Goal: Task Accomplishment & Management: Complete application form

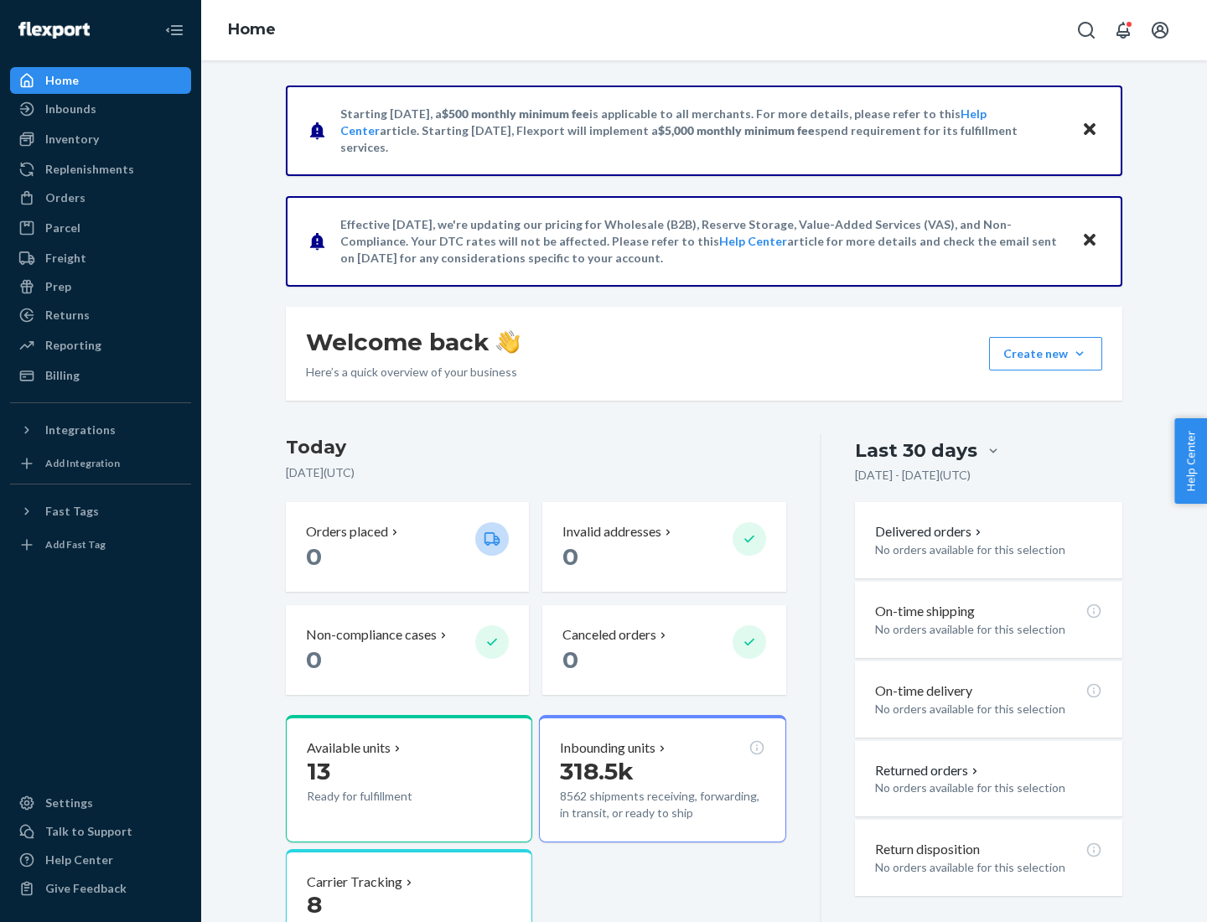
click at [1080, 354] on button "Create new Create new inbound Create new order Create new product" at bounding box center [1045, 354] width 113 height 34
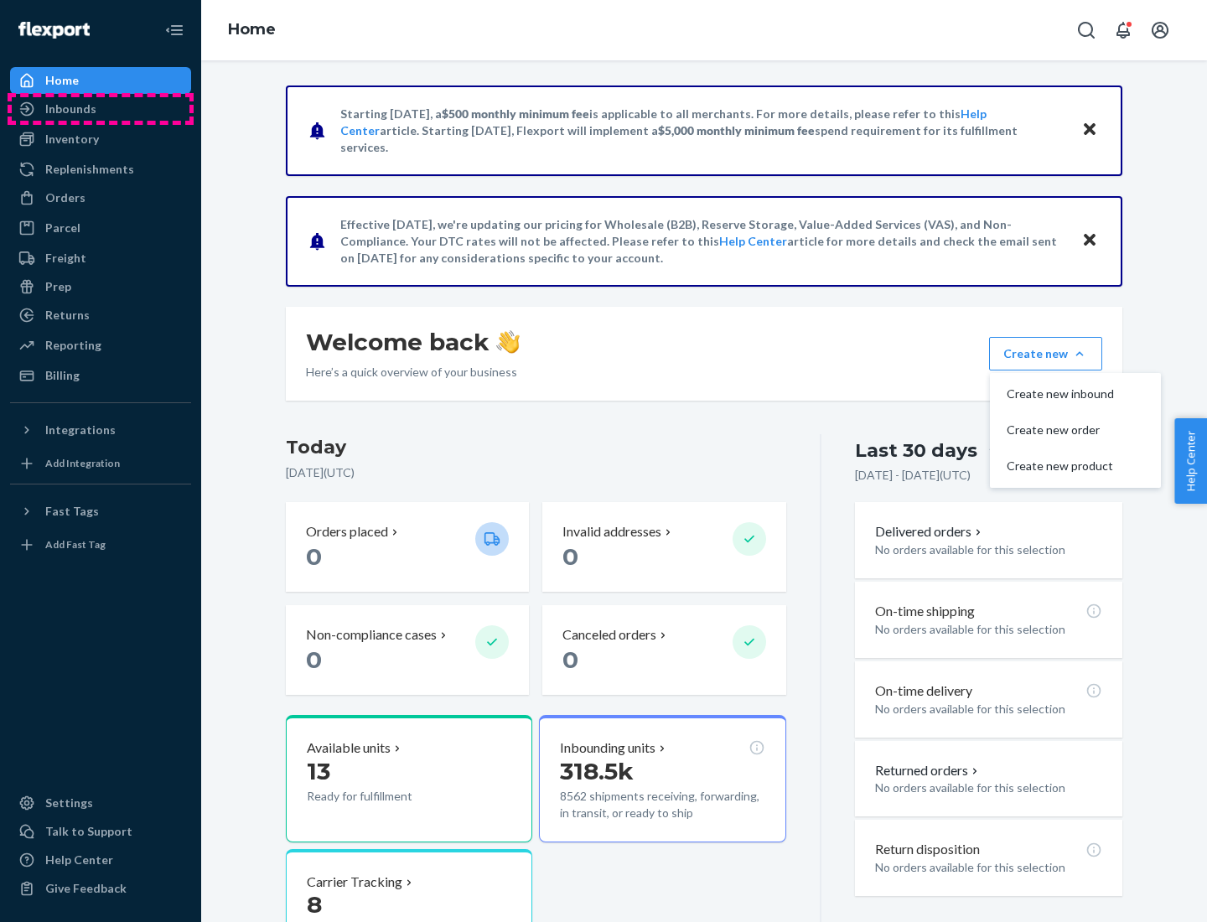
click at [101, 109] on div "Inbounds" at bounding box center [101, 108] width 178 height 23
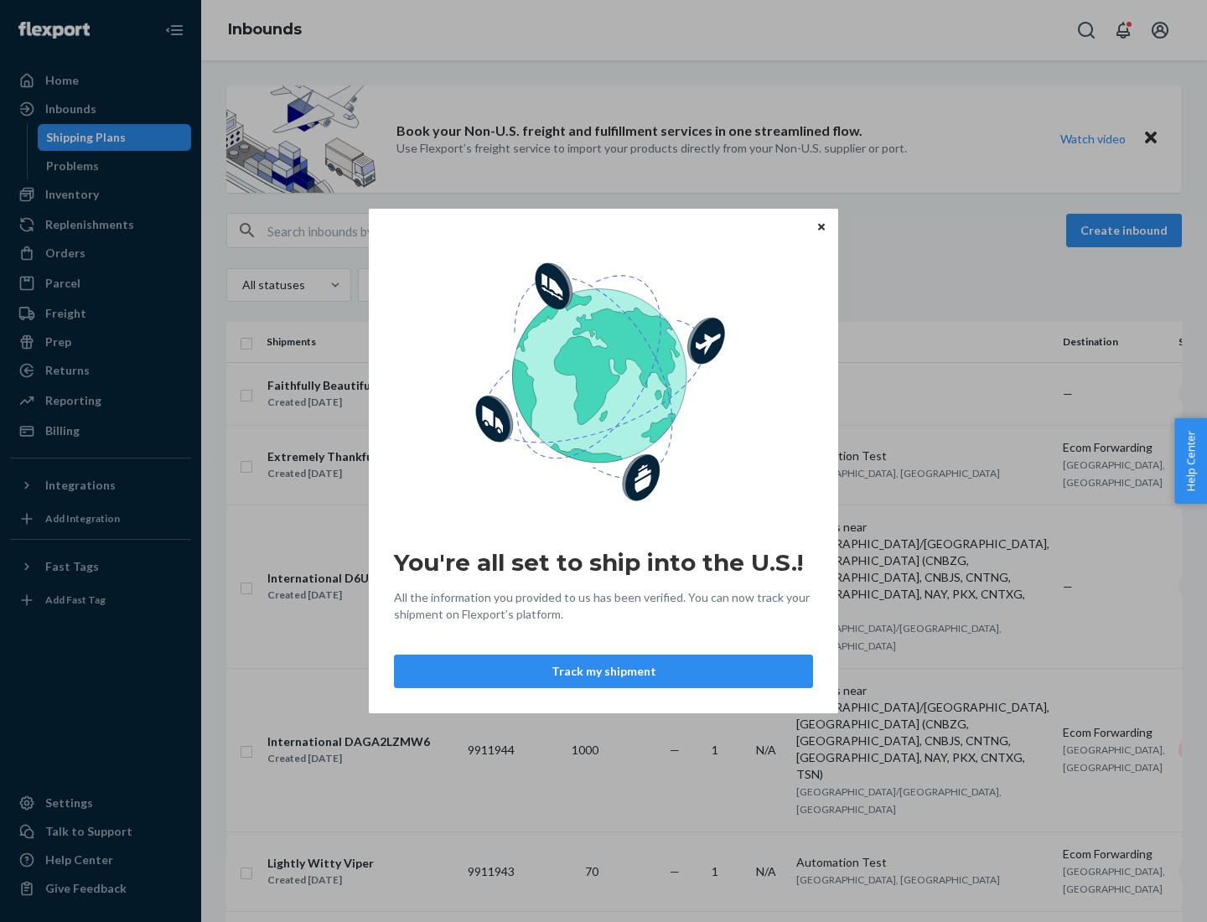
click at [604, 672] on button "Track my shipment" at bounding box center [603, 672] width 419 height 34
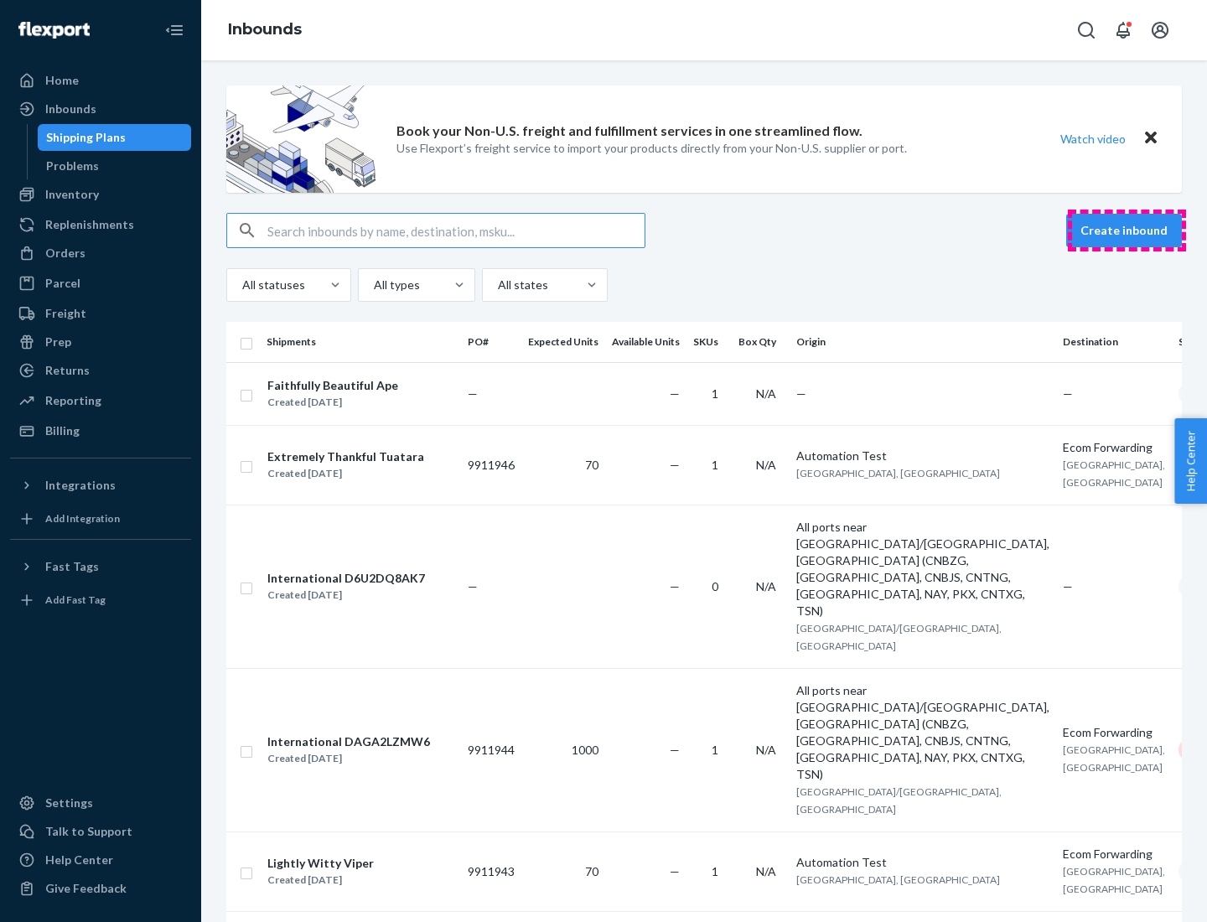
click at [1127, 231] on button "Create inbound" at bounding box center [1125, 231] width 116 height 34
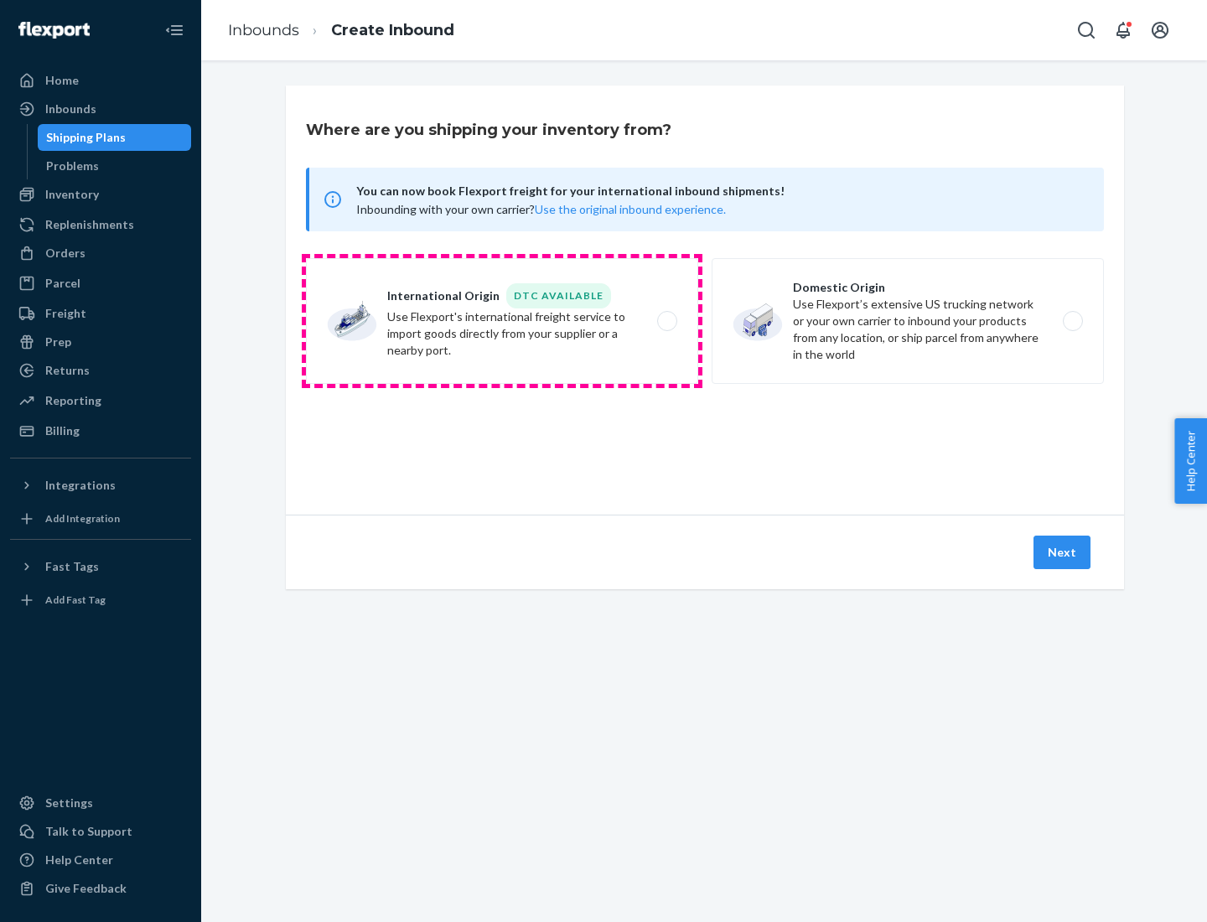
click at [502, 321] on label "International Origin DTC Available Use Flexport's international freight service…" at bounding box center [502, 321] width 392 height 126
click at [667, 321] on input "International Origin DTC Available Use Flexport's international freight service…" at bounding box center [672, 321] width 11 height 11
radio input "true"
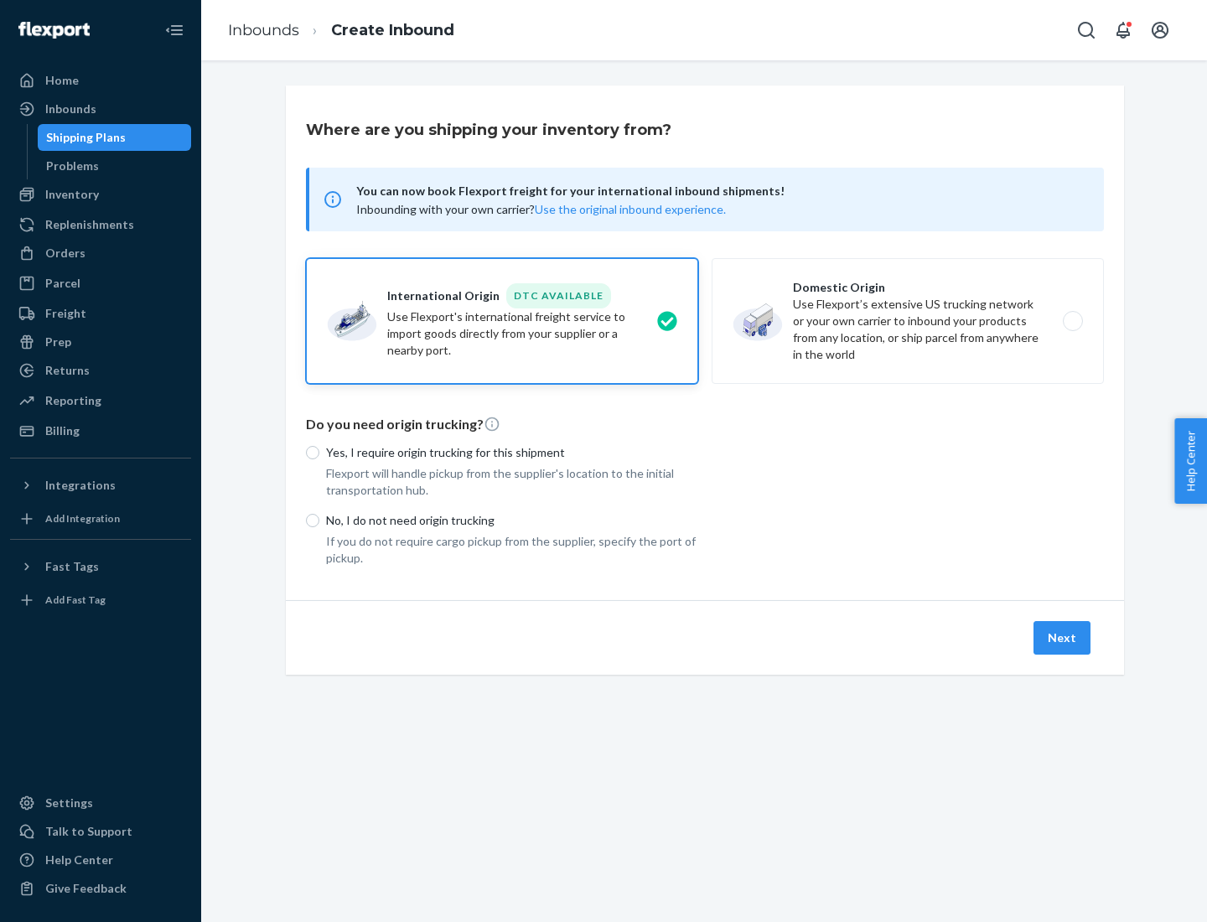
click at [512, 520] on p "No, I do not need origin trucking" at bounding box center [512, 520] width 372 height 17
click at [319, 520] on input "No, I do not need origin trucking" at bounding box center [312, 520] width 13 height 13
radio input "true"
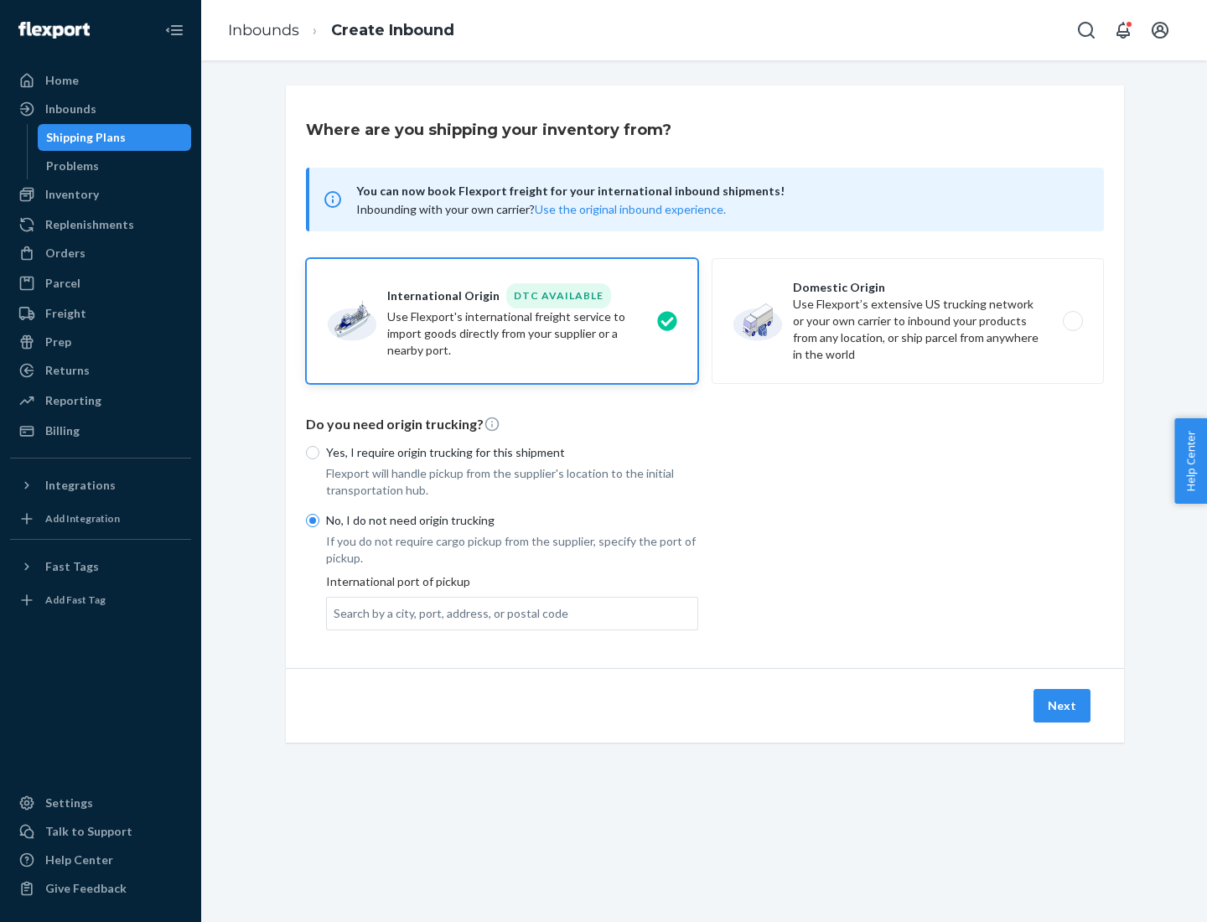
click at [447, 613] on div "Search by a city, port, address, or postal code" at bounding box center [451, 613] width 235 height 17
click at [335, 613] on input "Search by a city, port, address, or postal code" at bounding box center [335, 613] width 2 height 17
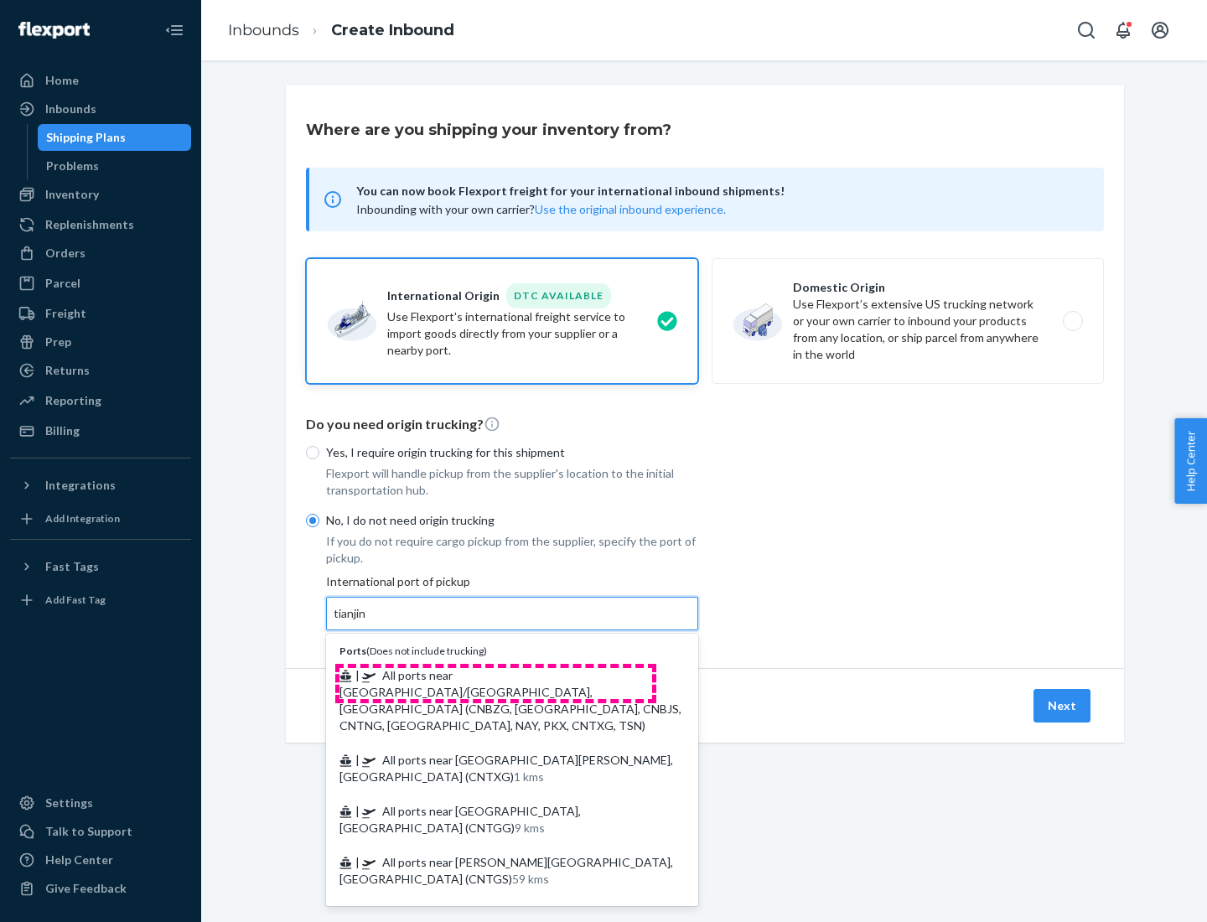
click at [496, 675] on span "| All ports near [GEOGRAPHIC_DATA]/[GEOGRAPHIC_DATA], [GEOGRAPHIC_DATA] (CNBZG,…" at bounding box center [511, 700] width 342 height 65
click at [368, 622] on input "tianjin" at bounding box center [351, 613] width 34 height 17
type input "All ports near [GEOGRAPHIC_DATA]/[GEOGRAPHIC_DATA], [GEOGRAPHIC_DATA] (CNBZG, […"
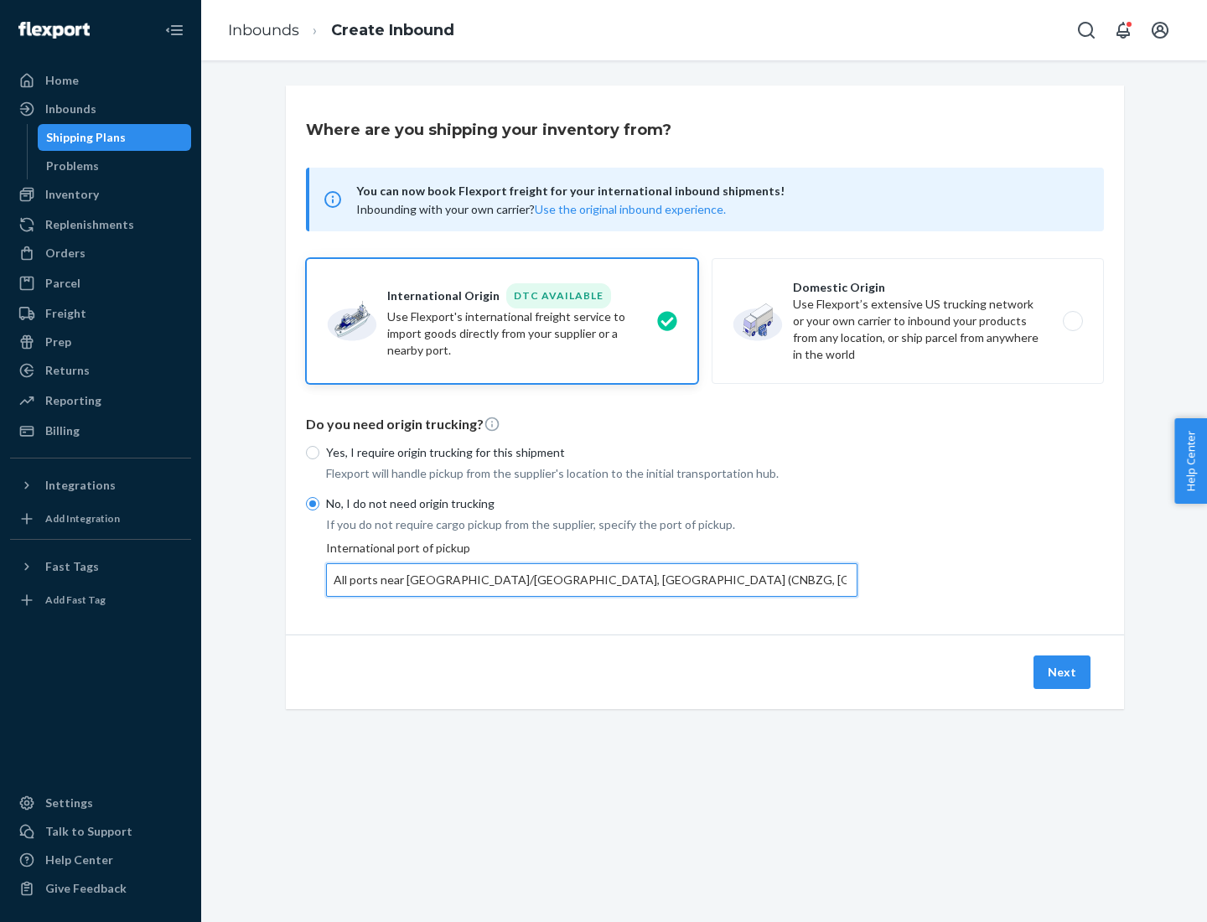
click at [1063, 672] on button "Next" at bounding box center [1062, 673] width 57 height 34
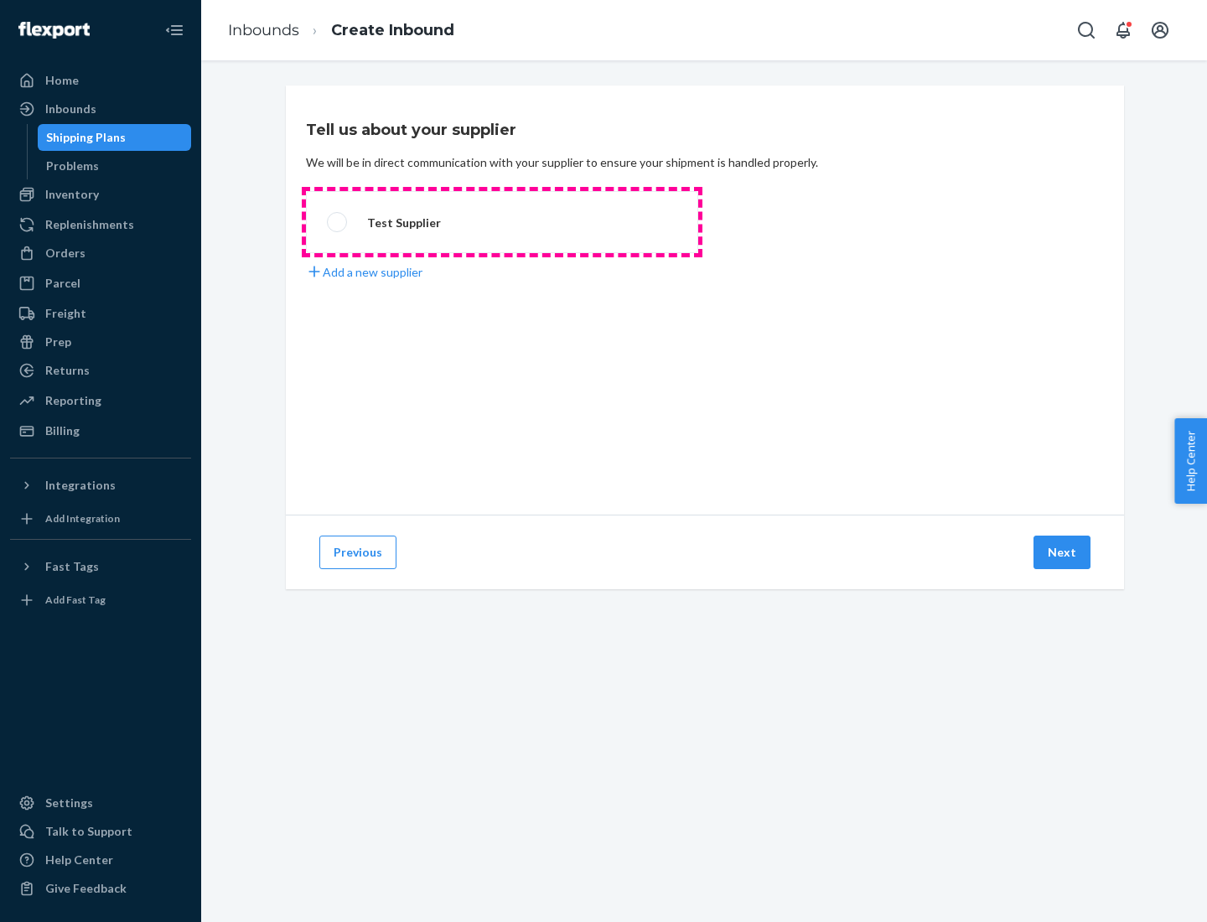
click at [502, 222] on label "Test Supplier" at bounding box center [502, 222] width 392 height 62
click at [338, 222] on input "Test Supplier" at bounding box center [332, 222] width 11 height 11
radio input "true"
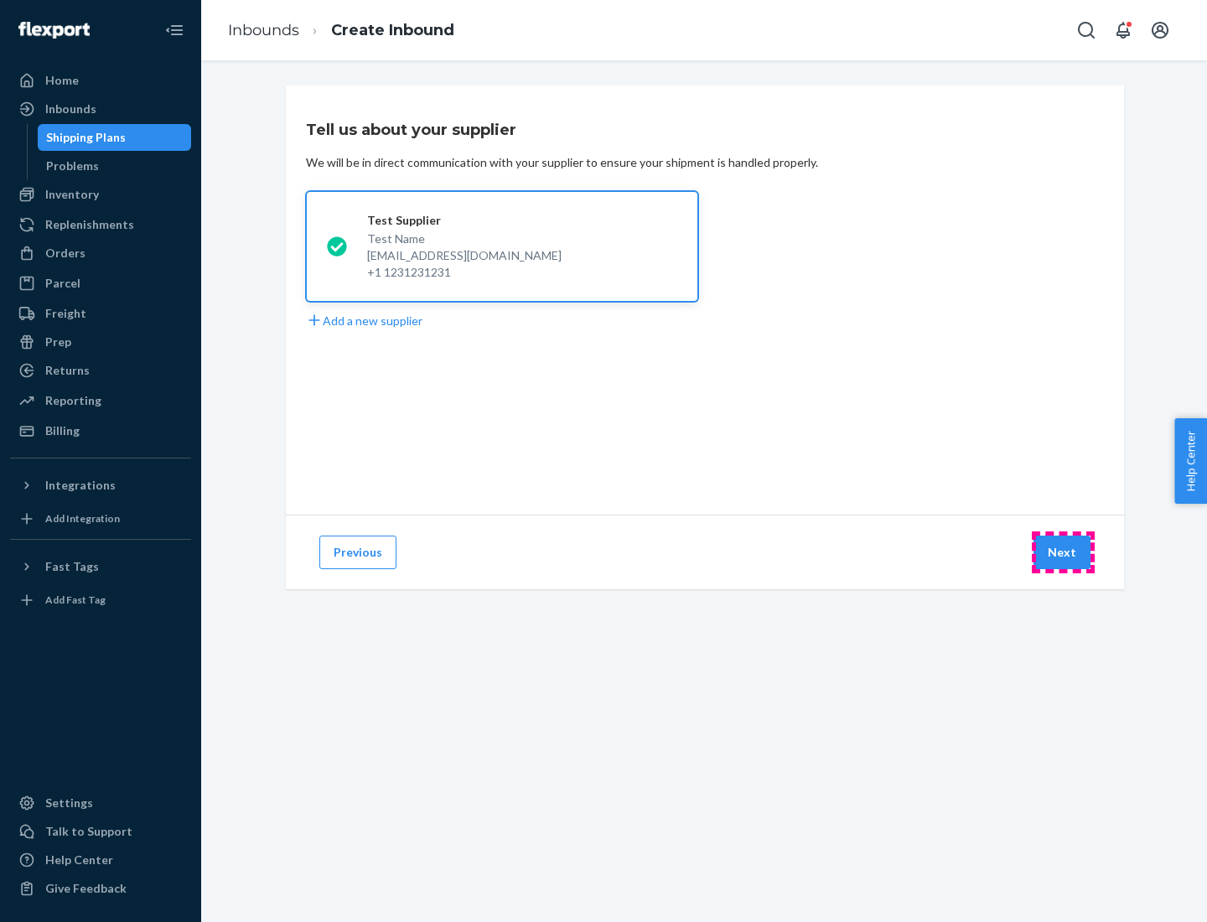
click at [1063, 553] on button "Next" at bounding box center [1062, 553] width 57 height 34
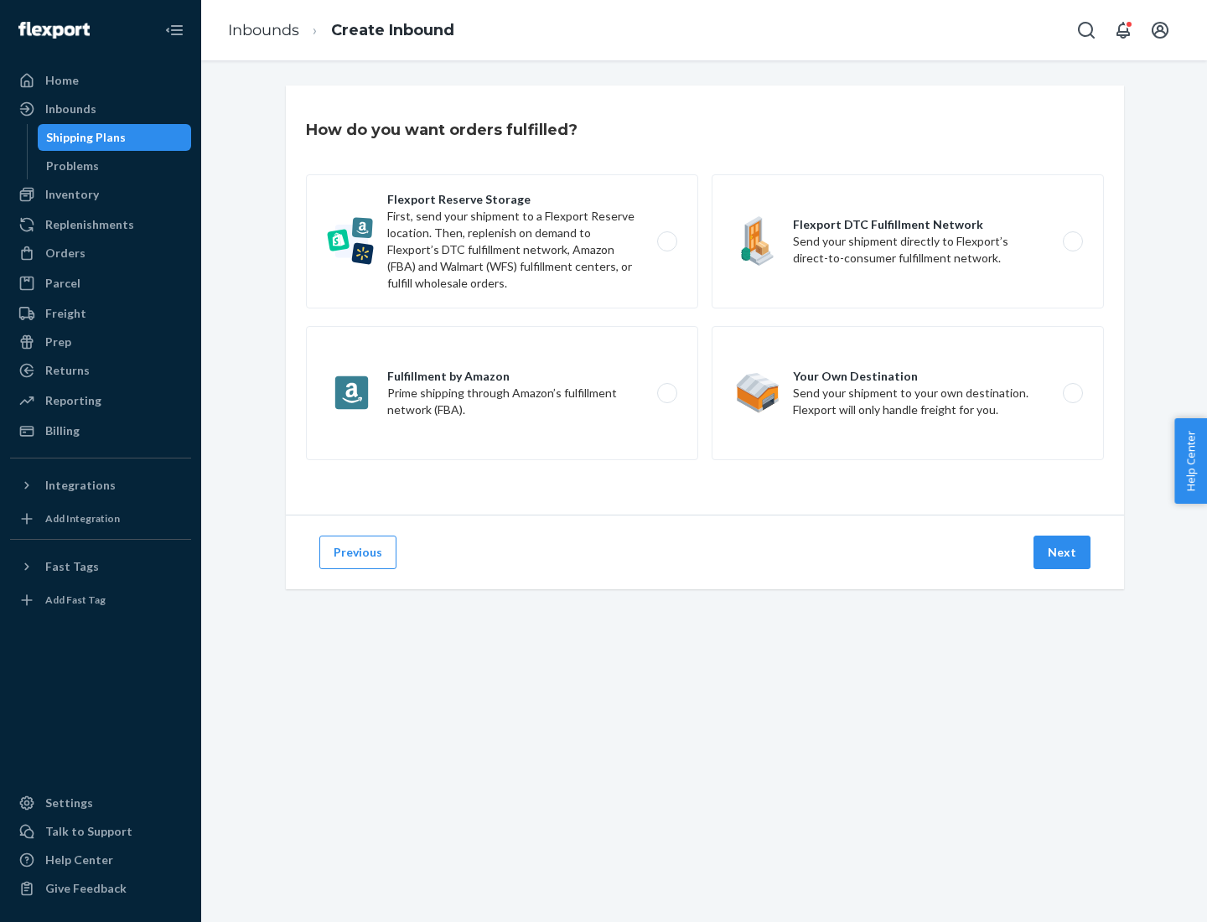
click at [502, 241] on label "Flexport Reserve Storage First, send your shipment to a Flexport Reserve locati…" at bounding box center [502, 241] width 392 height 134
click at [667, 241] on input "Flexport Reserve Storage First, send your shipment to a Flexport Reserve locati…" at bounding box center [672, 241] width 11 height 11
radio input "true"
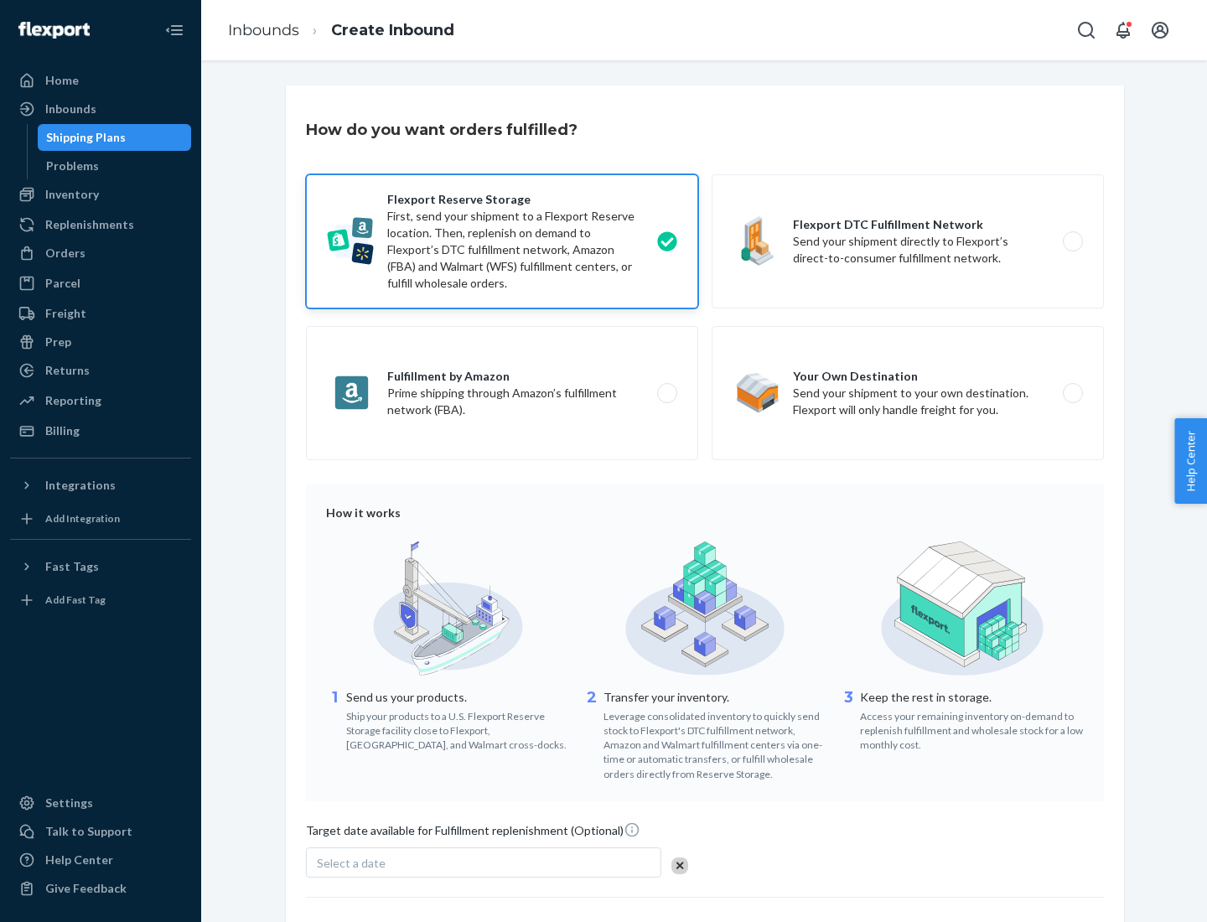
scroll to position [138, 0]
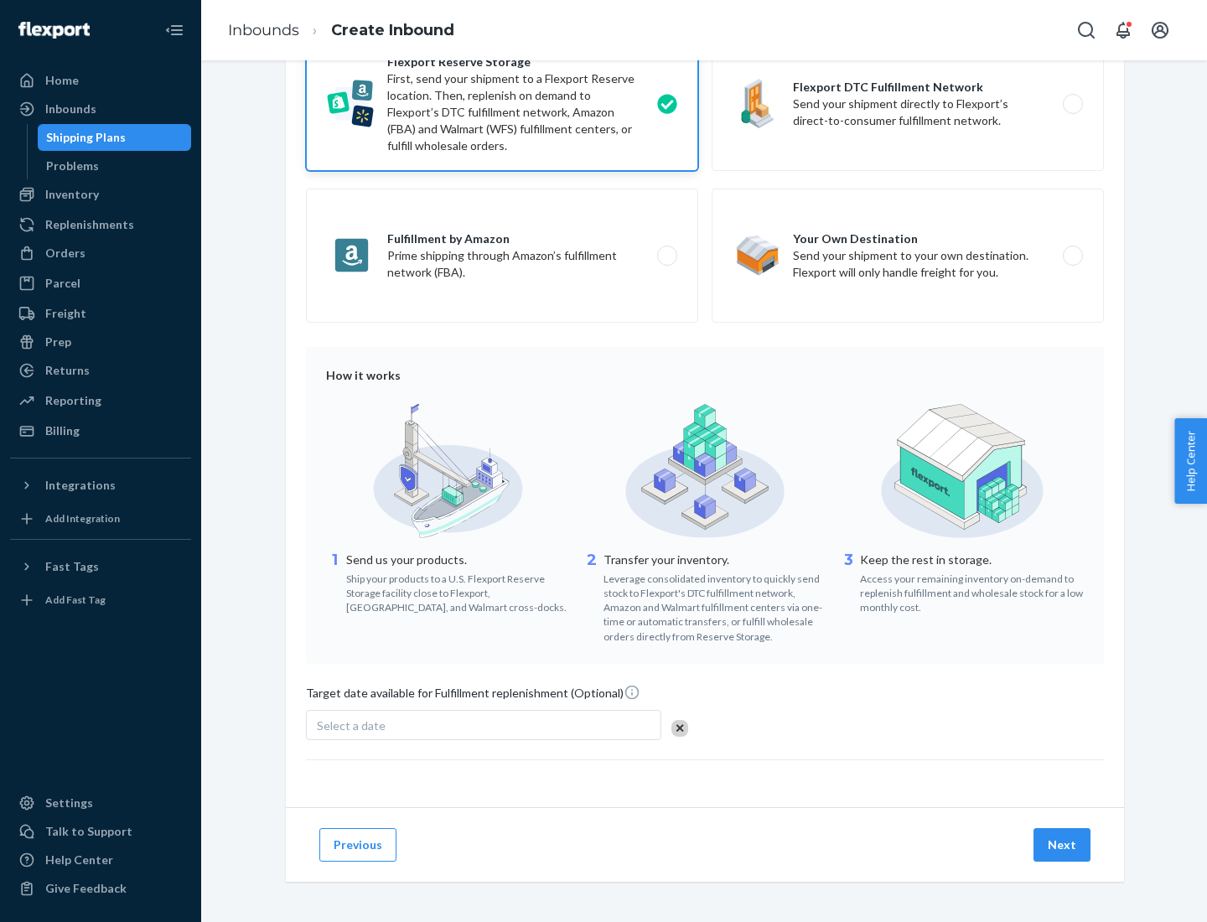
click at [1063, 844] on button "Next" at bounding box center [1062, 845] width 57 height 34
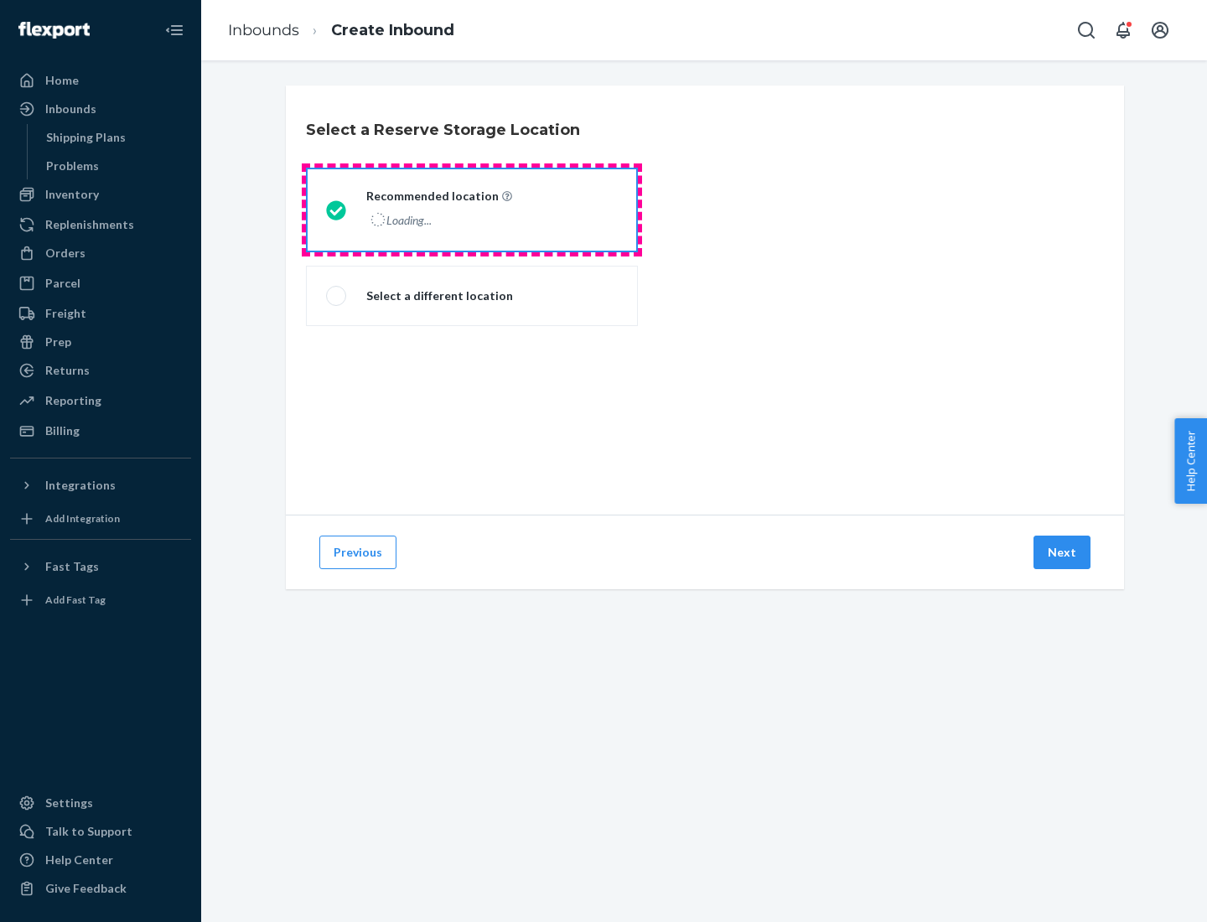
click at [472, 210] on div "Loading..." at bounding box center [437, 220] width 143 height 24
click at [337, 210] on input "Recommended location Loading..." at bounding box center [331, 210] width 11 height 11
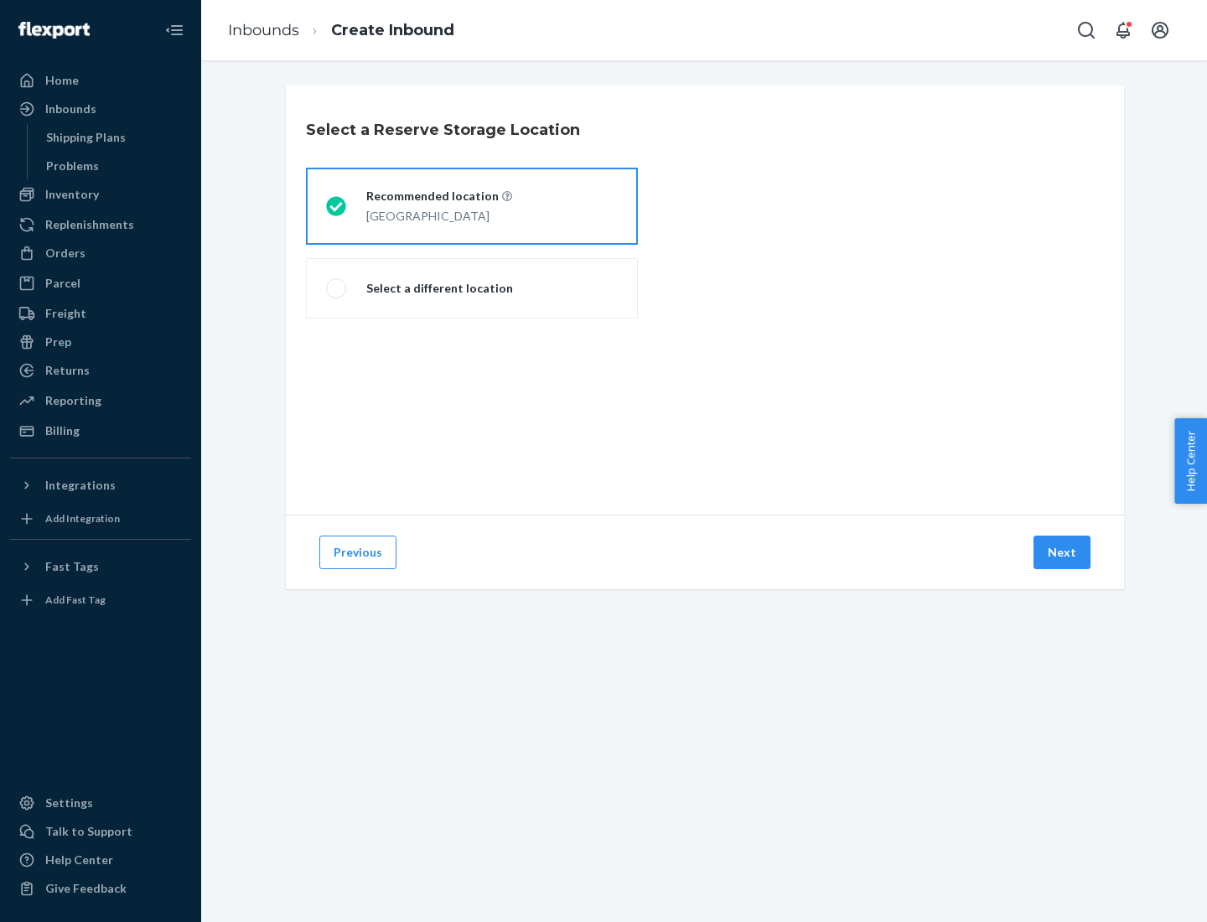
click at [1063, 553] on button "Next" at bounding box center [1062, 553] width 57 height 34
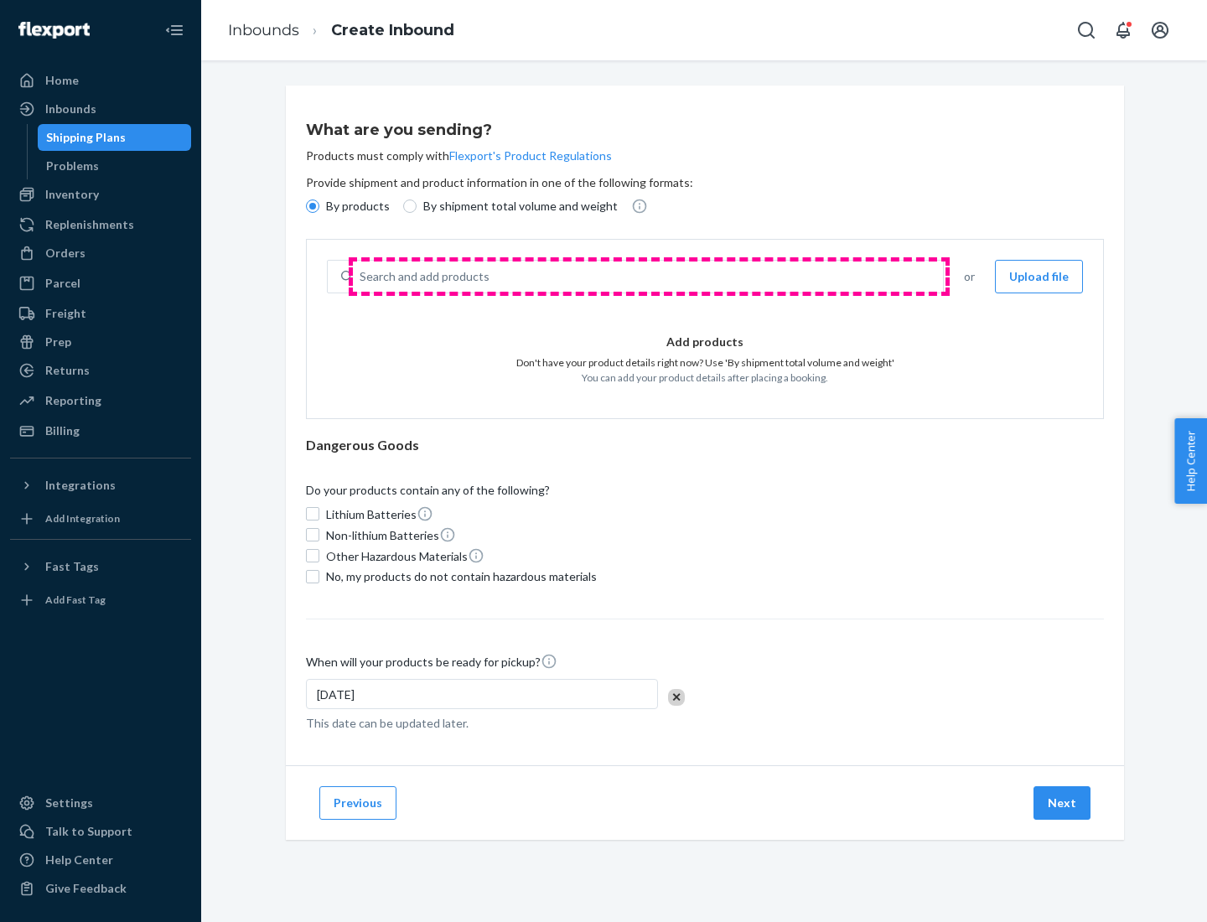
click at [649, 277] on div "Search and add products" at bounding box center [648, 277] width 590 height 30
click at [361, 277] on input "Search and add products" at bounding box center [361, 276] width 2 height 17
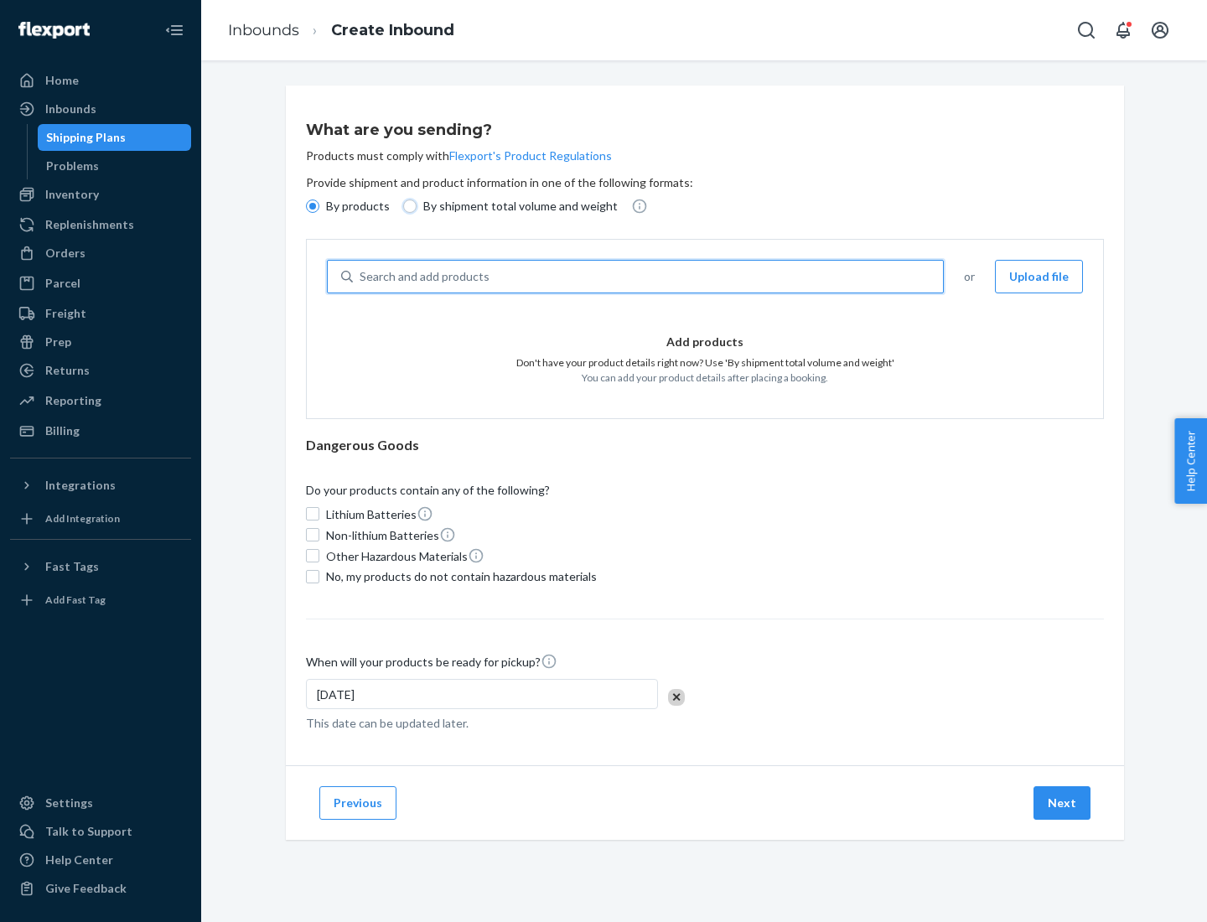
click at [408, 206] on input "By shipment total volume and weight" at bounding box center [409, 206] width 13 height 13
radio input "true"
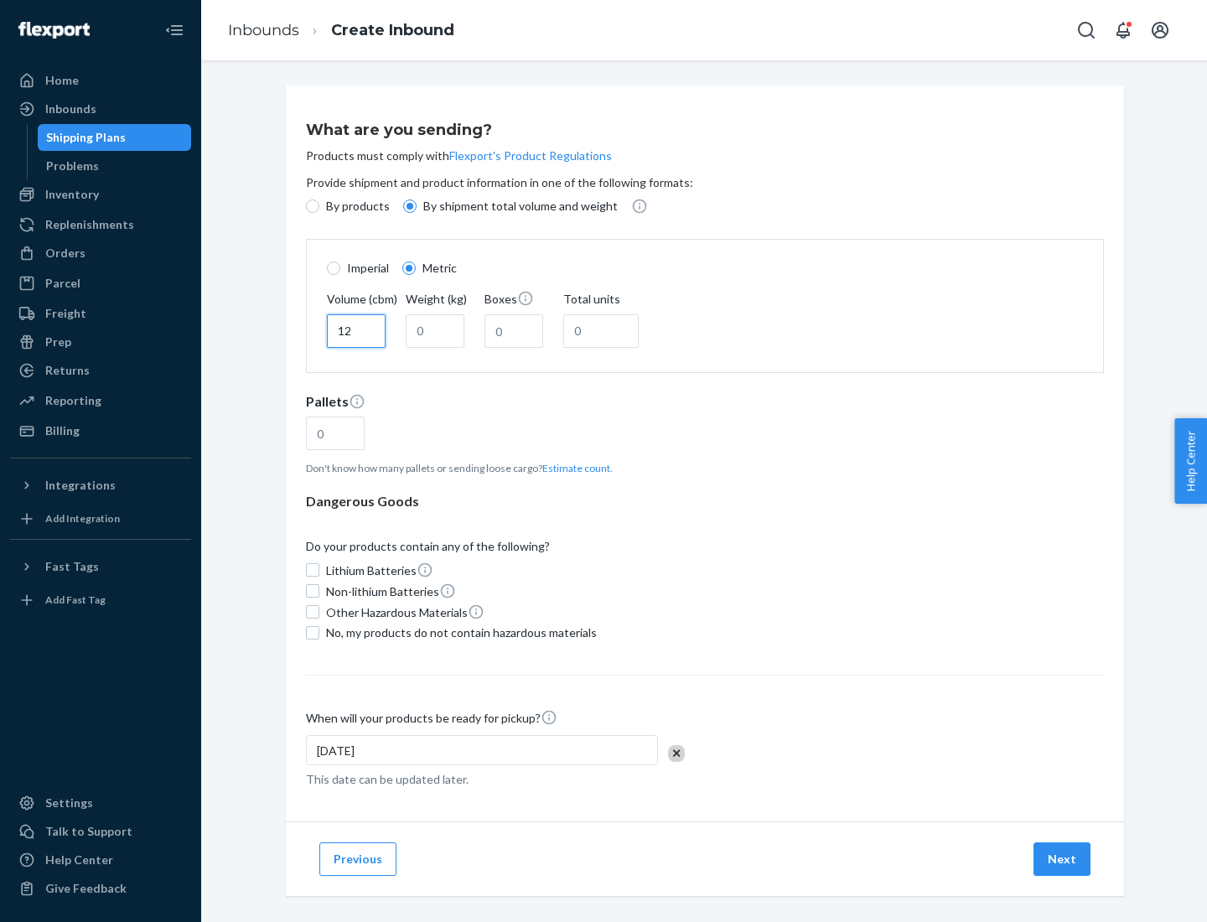
type input "12"
type input "22"
type input "222"
type input "121"
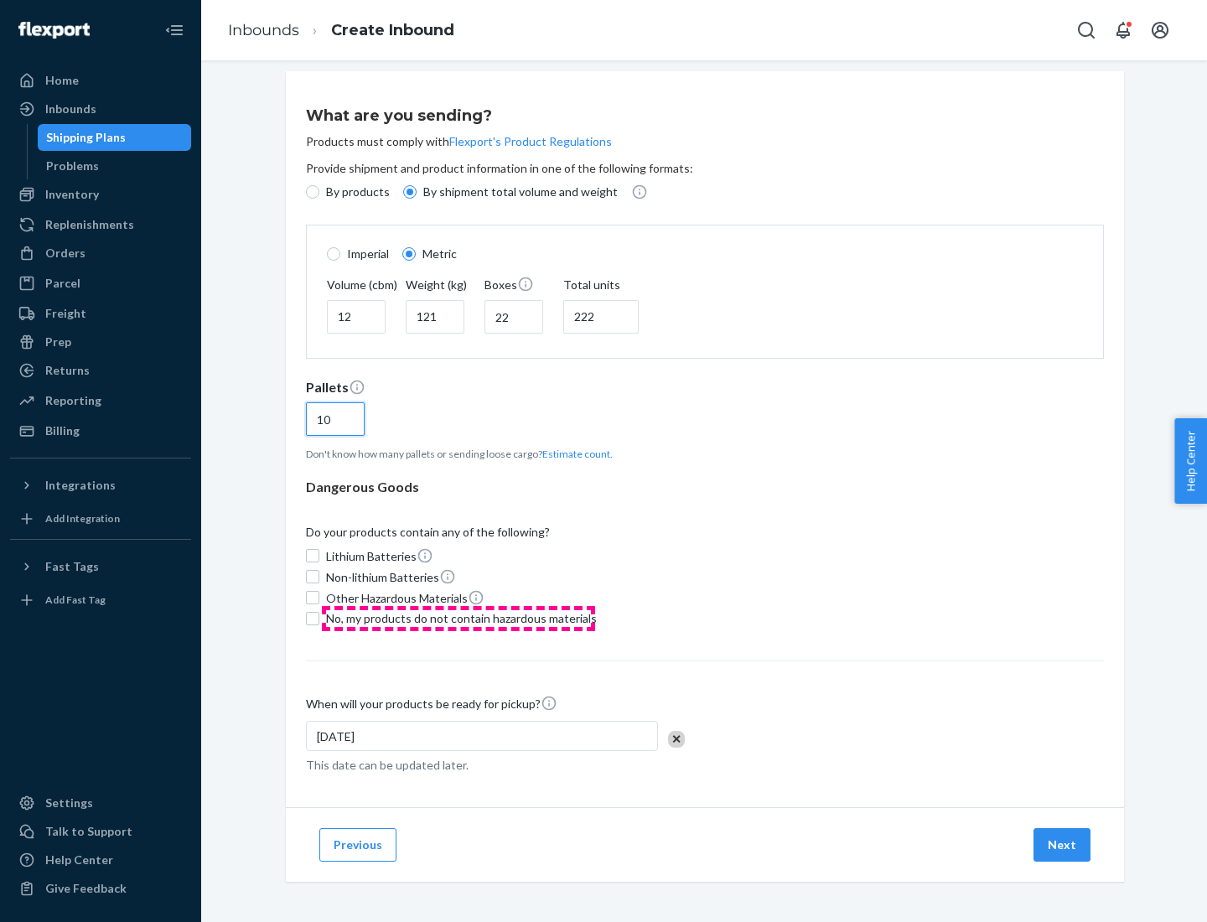
type input "10"
click at [459, 618] on span "No, my products do not contain hazardous materials" at bounding box center [461, 618] width 271 height 17
click at [319, 618] on input "No, my products do not contain hazardous materials" at bounding box center [312, 618] width 13 height 13
checkbox input "true"
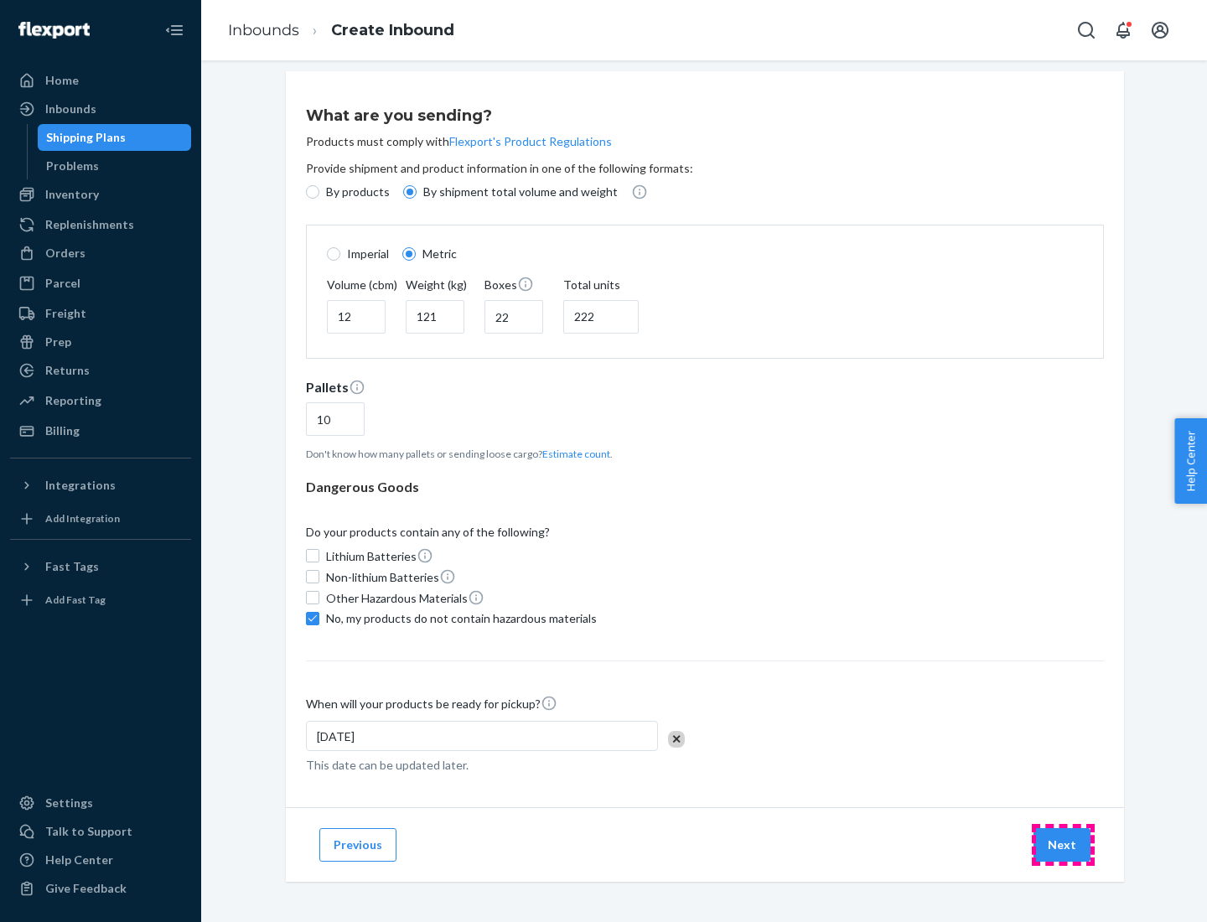
click at [1063, 844] on button "Next" at bounding box center [1062, 845] width 57 height 34
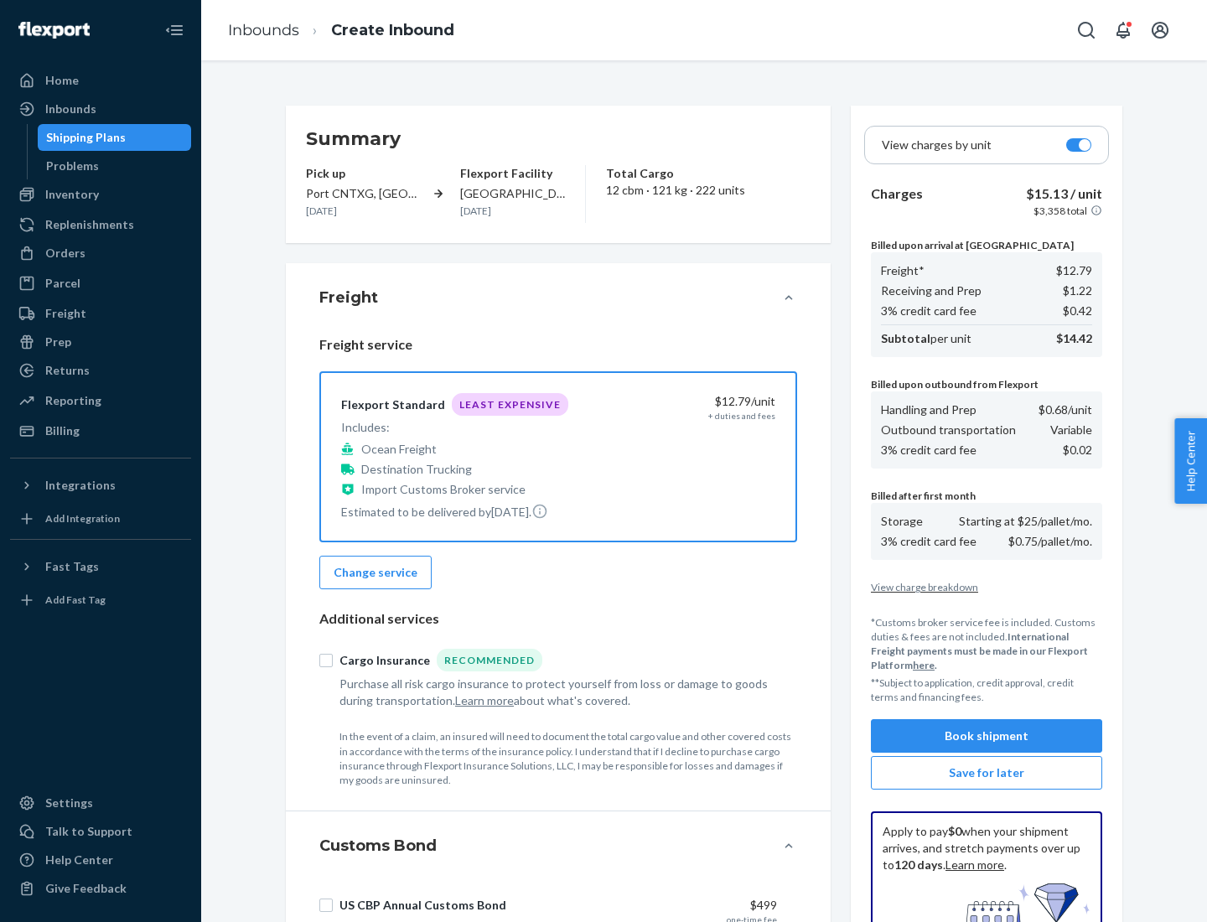
scroll to position [245, 0]
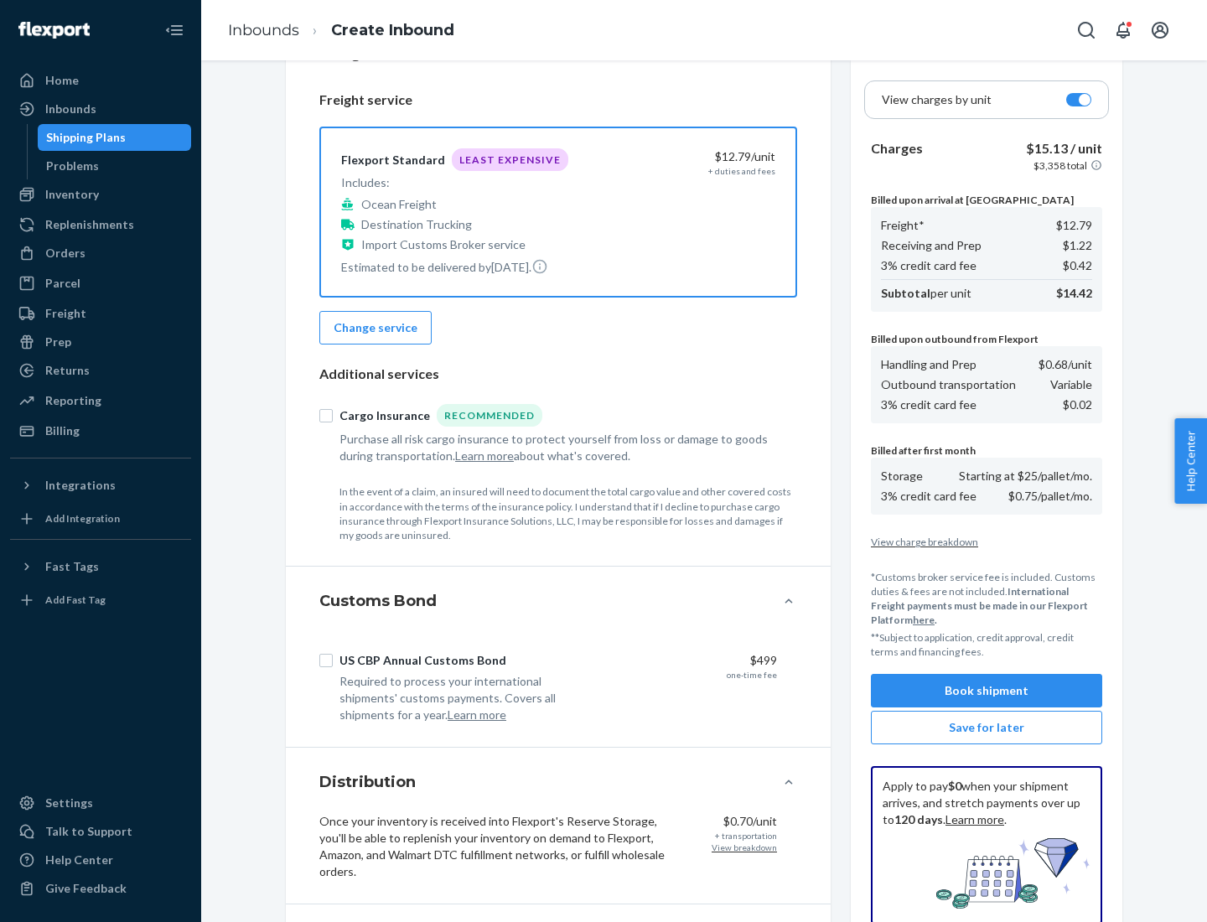
click at [987, 691] on button "Book shipment" at bounding box center [986, 691] width 231 height 34
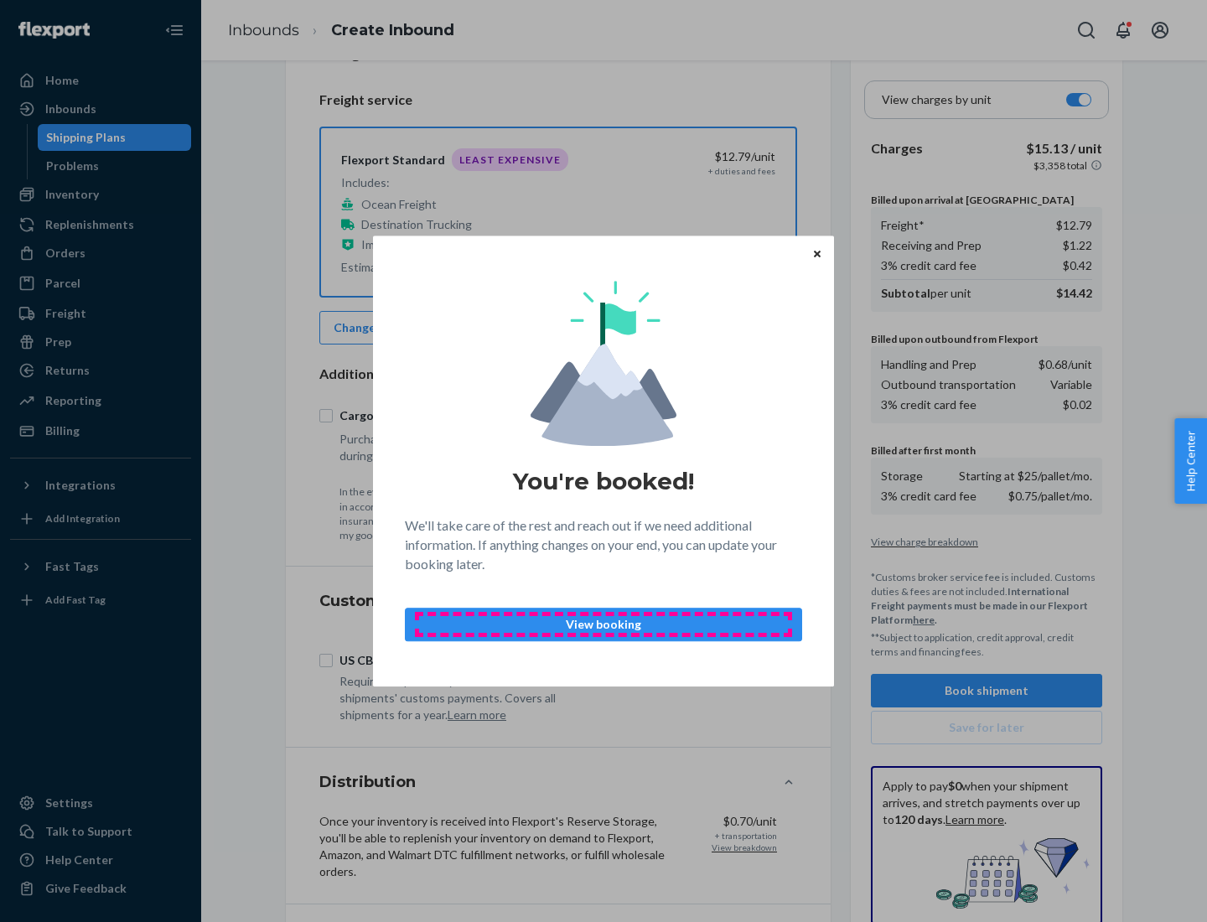
click at [604, 624] on p "View booking" at bounding box center [603, 624] width 369 height 17
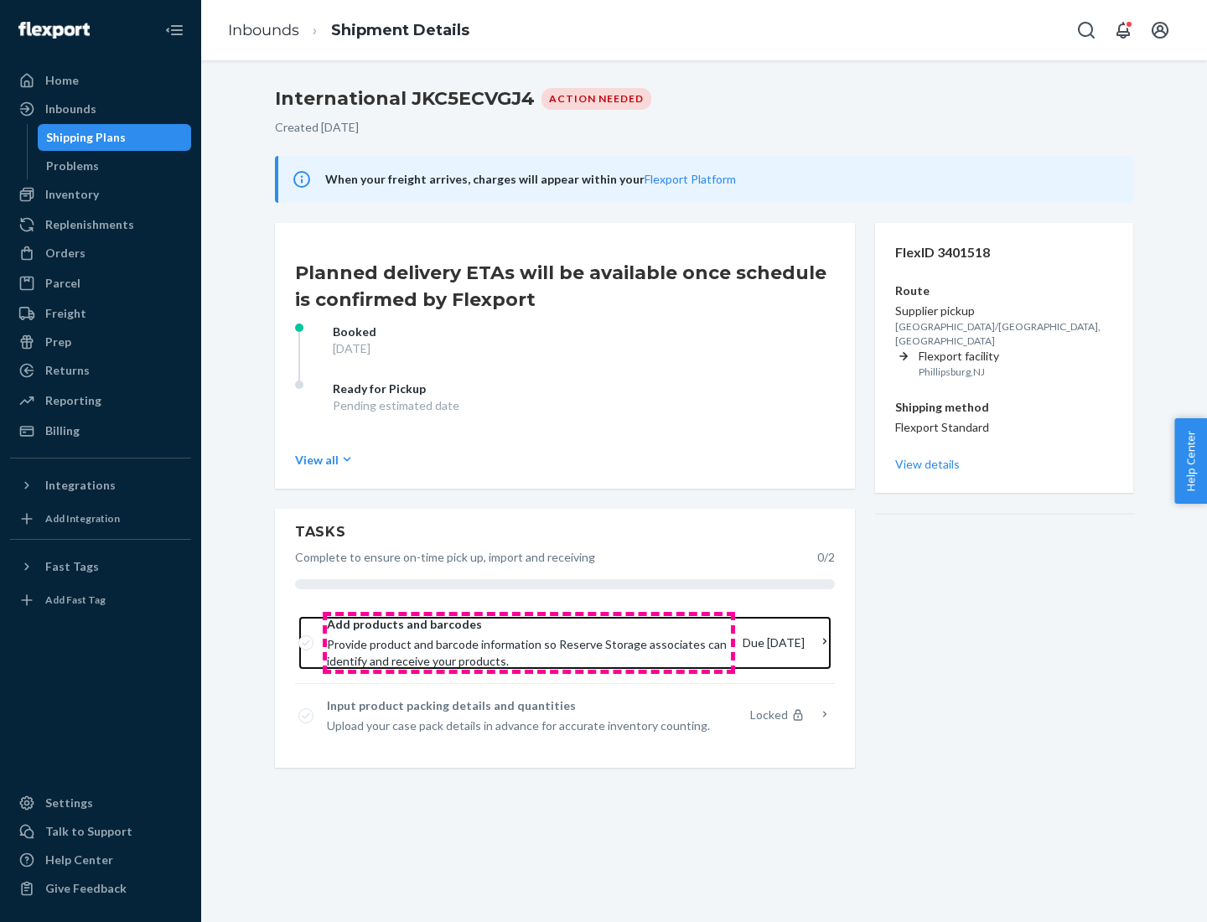
click at [529, 643] on span "Provide product and barcode information so Reserve Storage associates can ident…" at bounding box center [528, 653] width 402 height 34
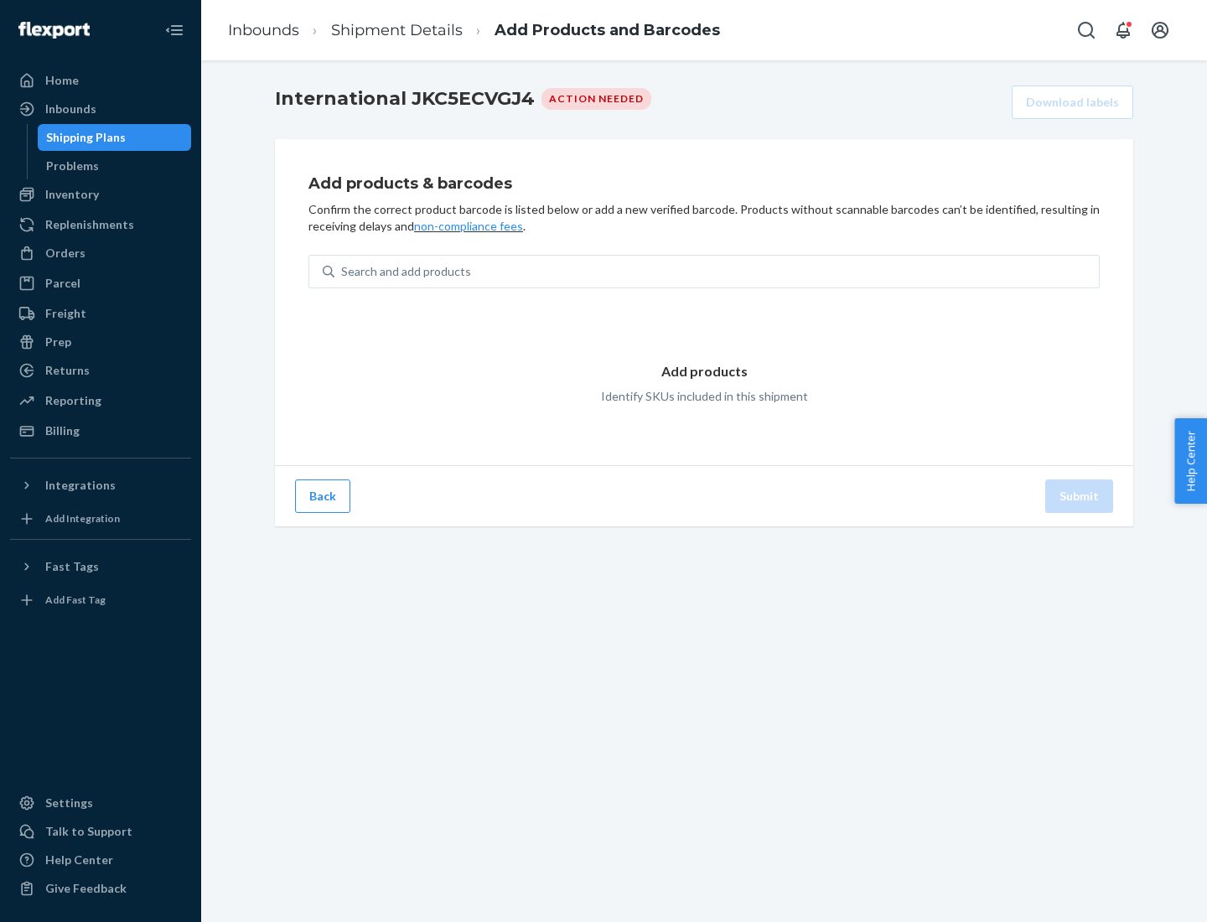
click at [717, 272] on div "Search and add products" at bounding box center [717, 272] width 765 height 30
click at [343, 272] on input "Search and add products" at bounding box center [342, 271] width 2 height 17
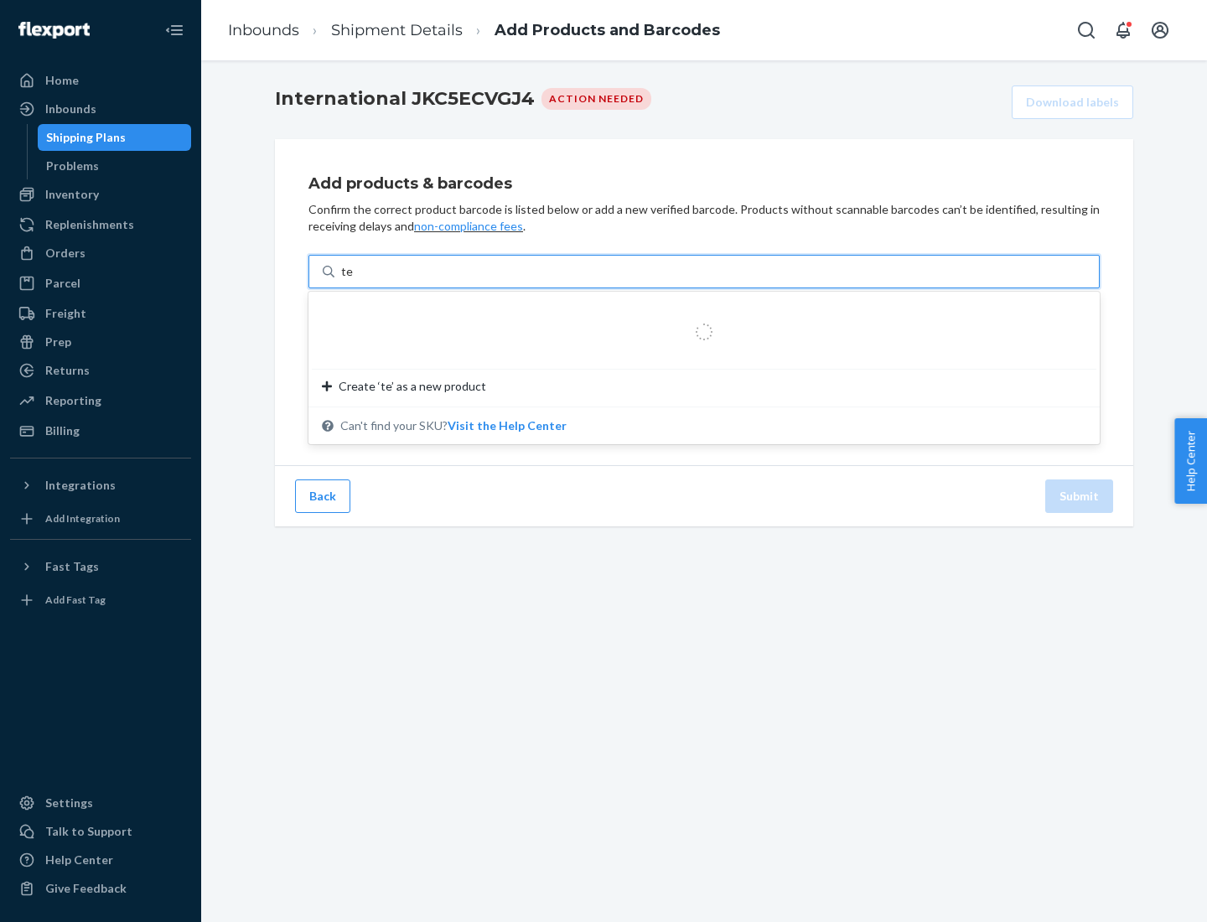
type input "test"
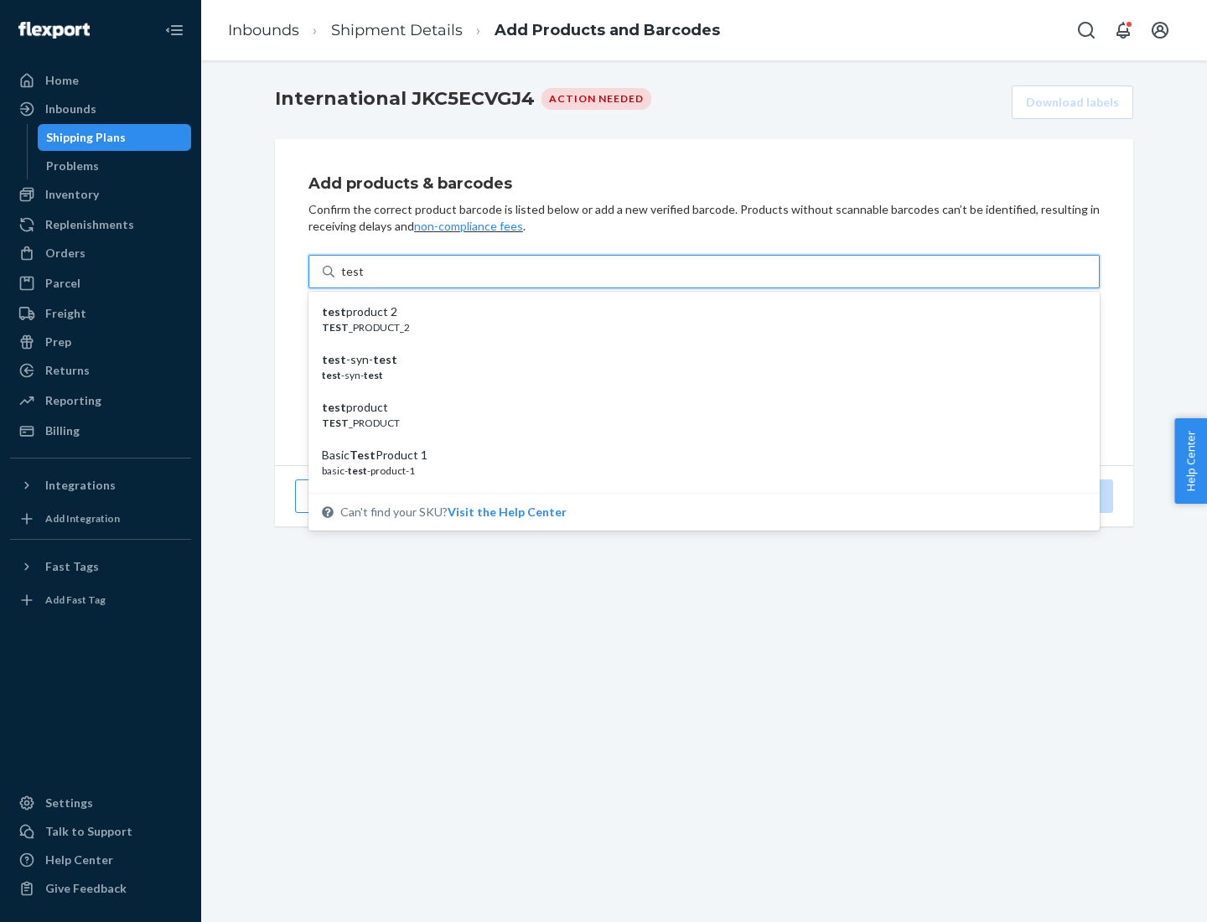
scroll to position [63, 0]
click at [698, 392] on div "Basic Test Product 1" at bounding box center [697, 392] width 751 height 17
click at [363, 280] on input "test" at bounding box center [352, 271] width 22 height 17
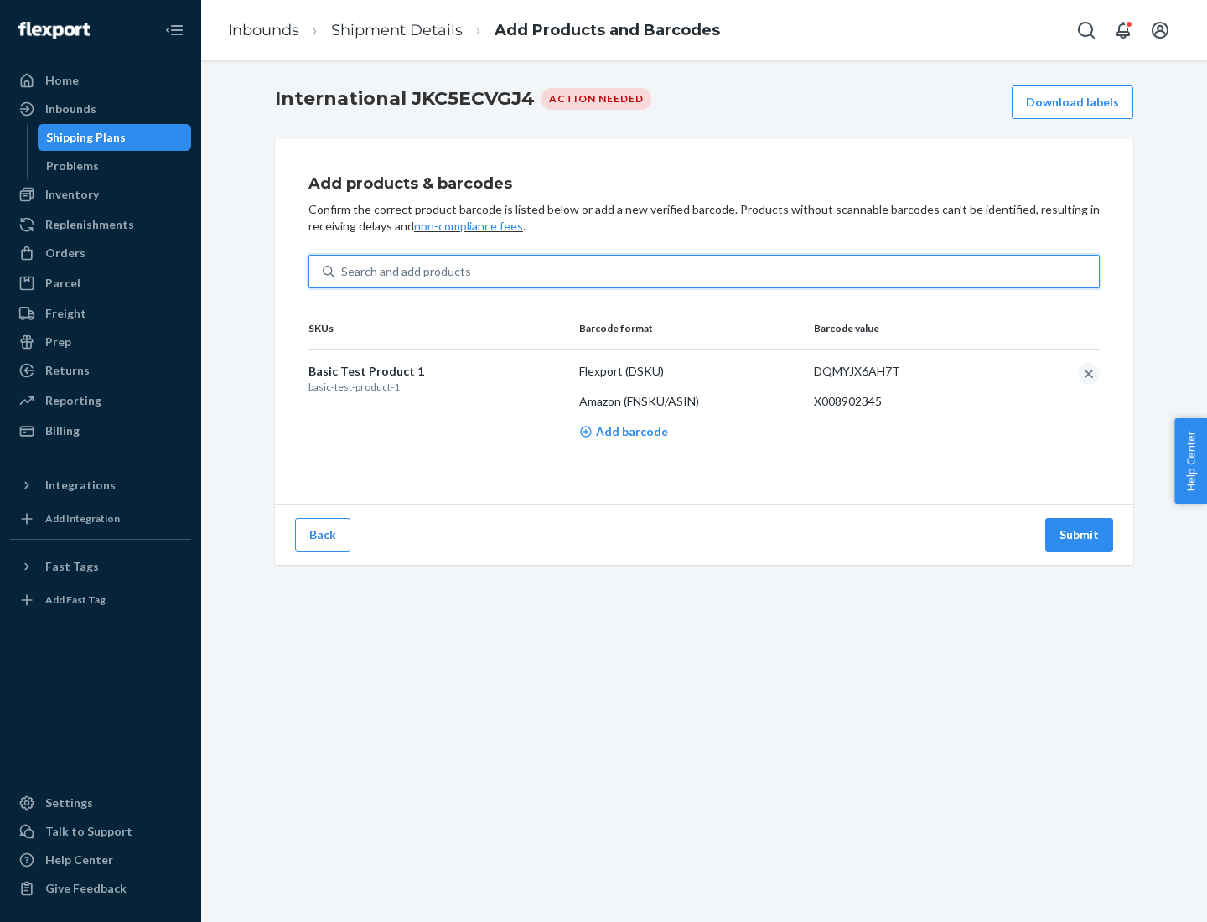
click at [1080, 534] on button "Submit" at bounding box center [1080, 535] width 68 height 34
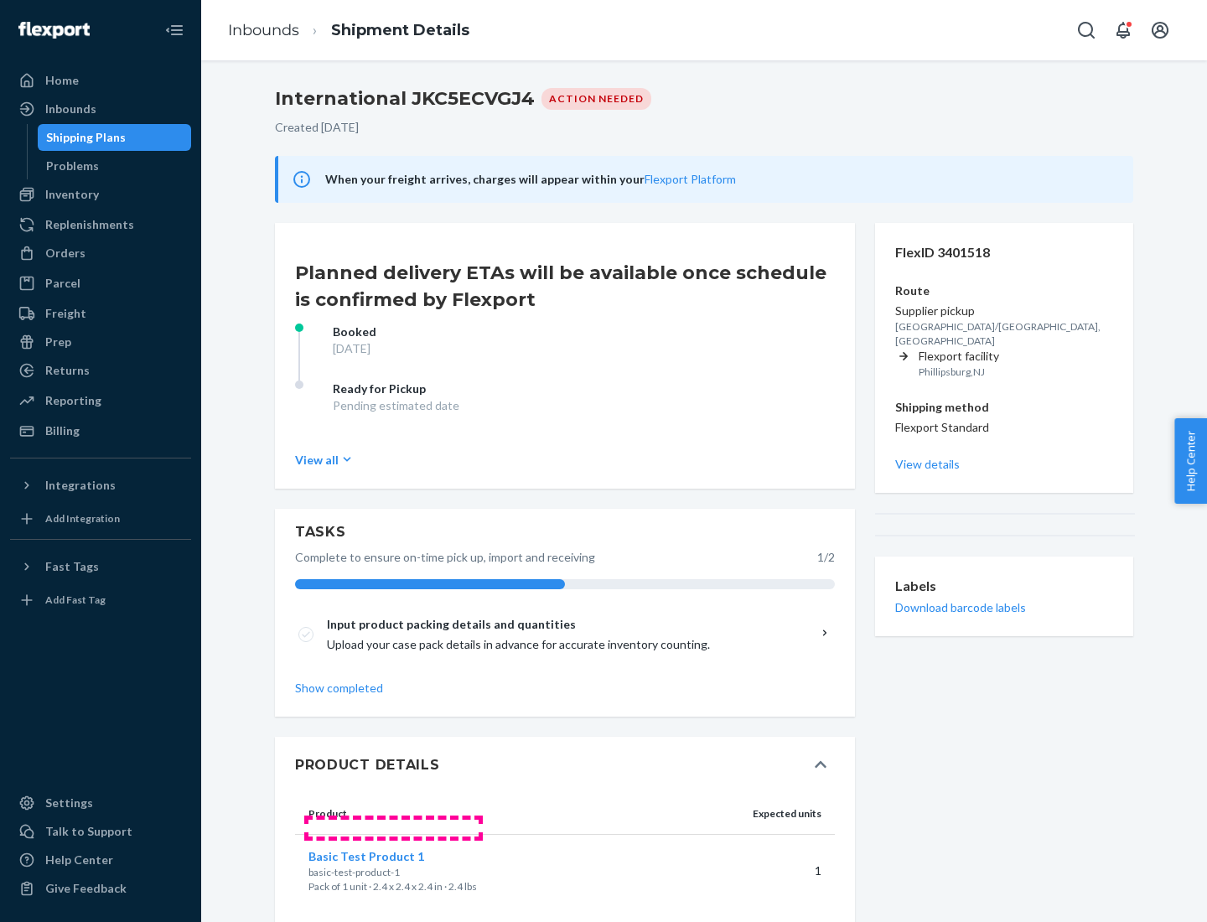
scroll to position [29, 0]
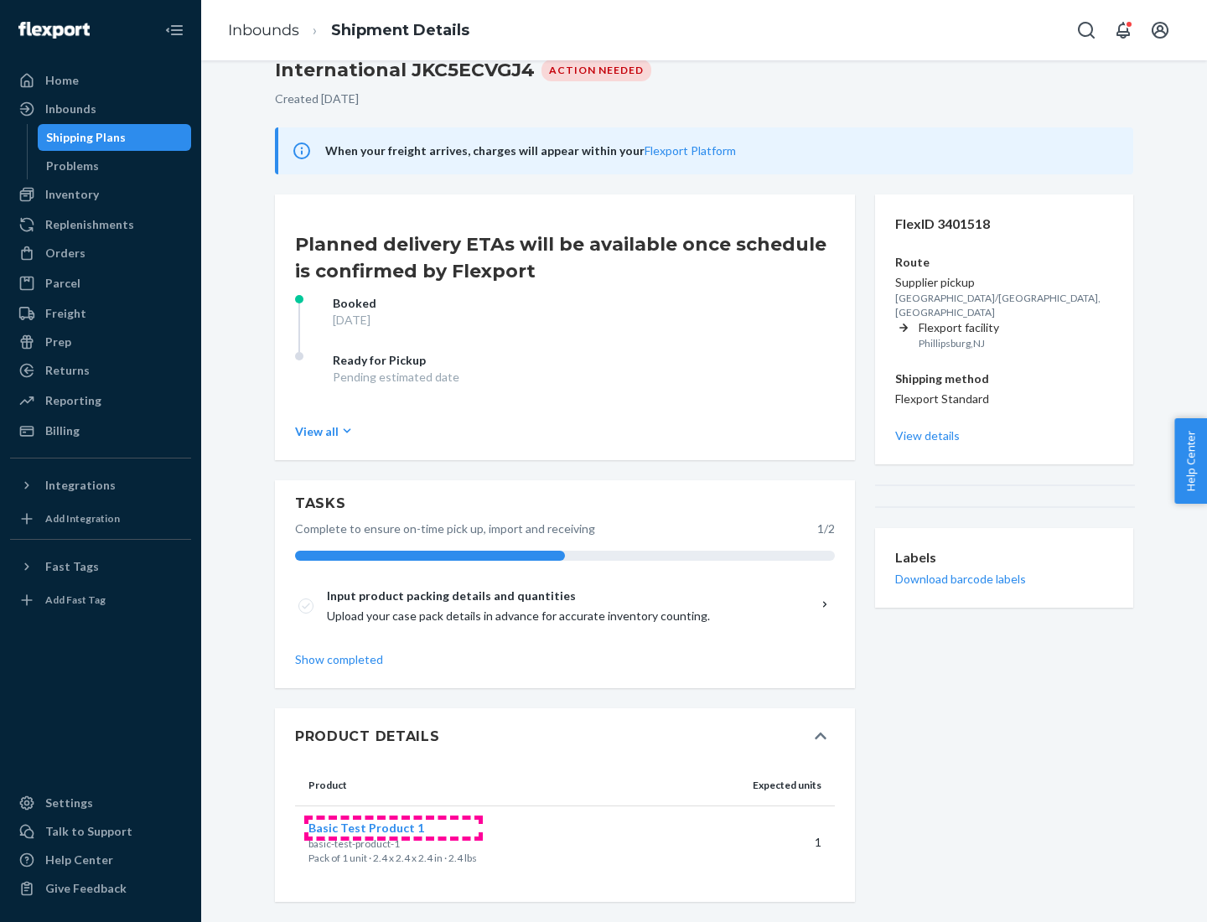
click at [393, 828] on span "Basic Test Product 1" at bounding box center [367, 828] width 116 height 14
